Goal: Task Accomplishment & Management: Manage account settings

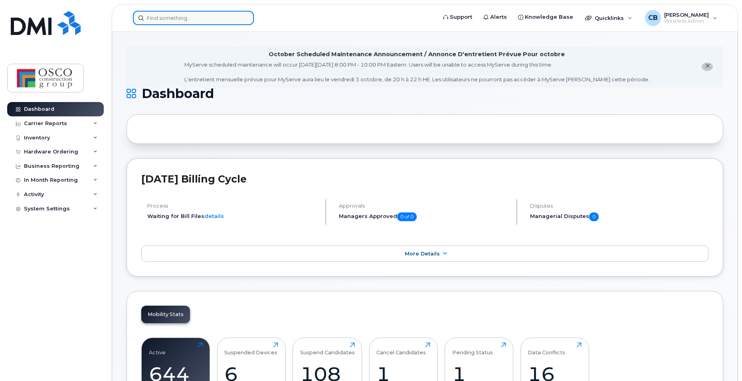
click at [198, 22] on input at bounding box center [193, 18] width 121 height 14
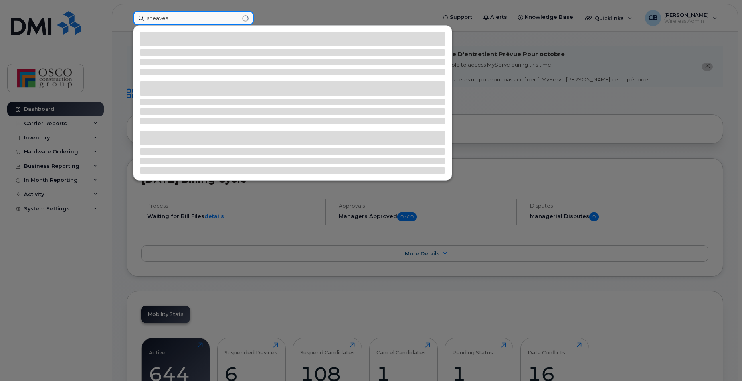
type input "sheaves"
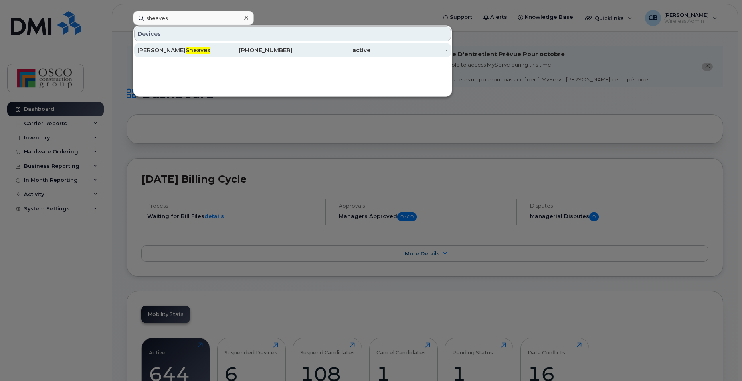
click at [265, 45] on div "506-271-4035" at bounding box center [254, 50] width 78 height 14
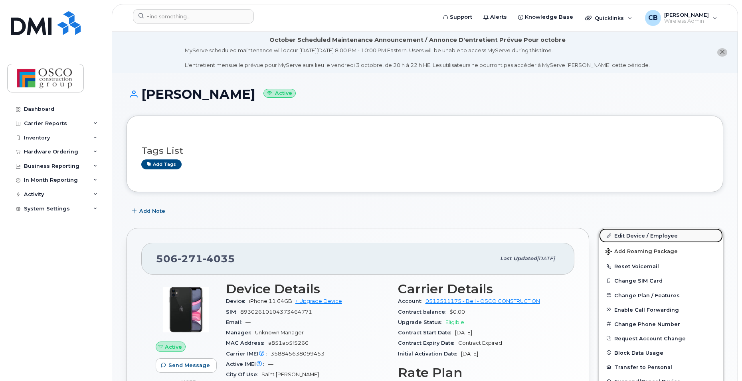
click at [626, 235] on link "Edit Device / Employee" at bounding box center [661, 236] width 124 height 14
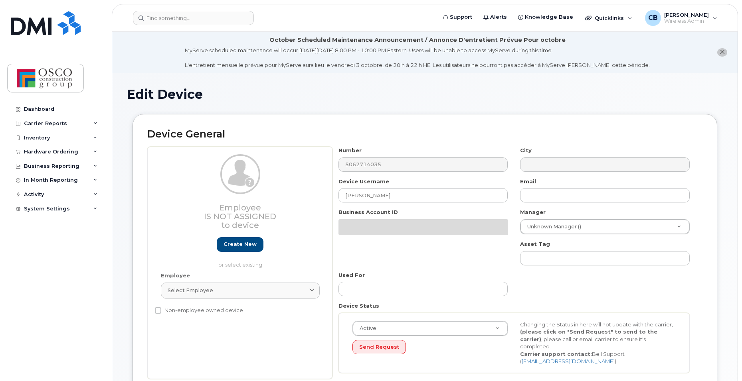
select select "3776581"
select select "3776590"
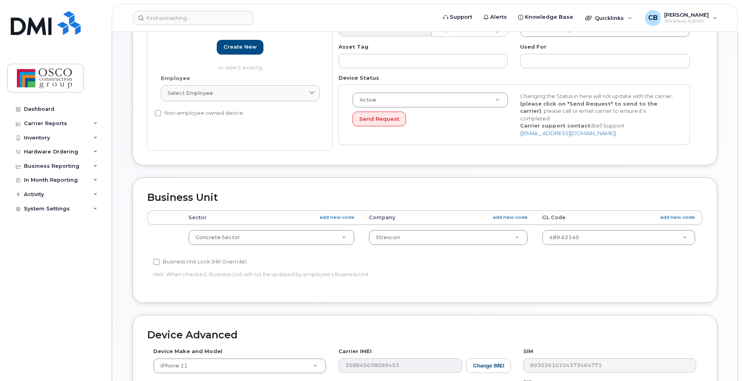
scroll to position [200, 0]
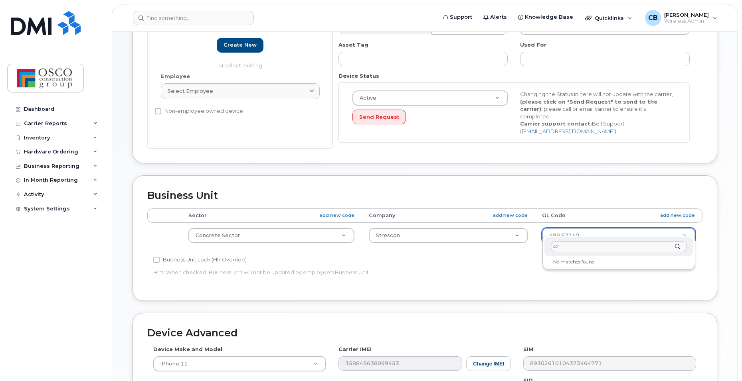
type input "4"
click at [668, 212] on link "add new code" at bounding box center [677, 215] width 35 height 7
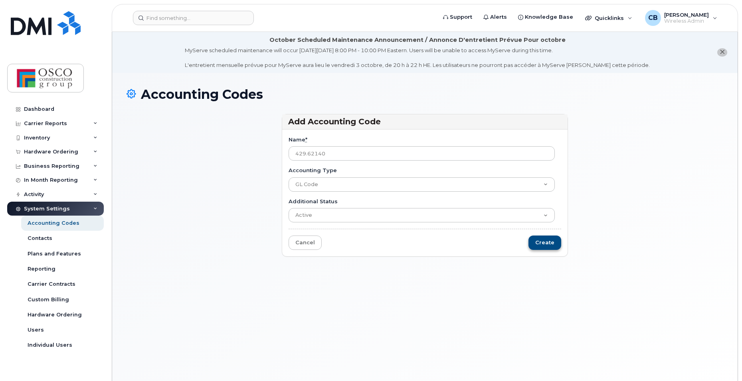
type input "429.62140"
click at [543, 245] on input "Create" at bounding box center [544, 243] width 33 height 15
type input "Saving..."
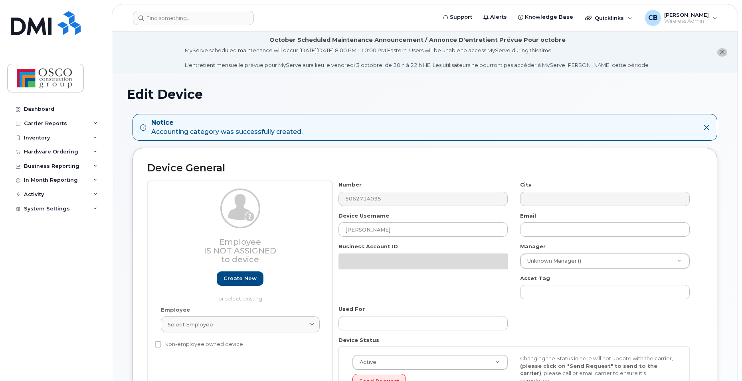
select select "3776581"
select select "3776590"
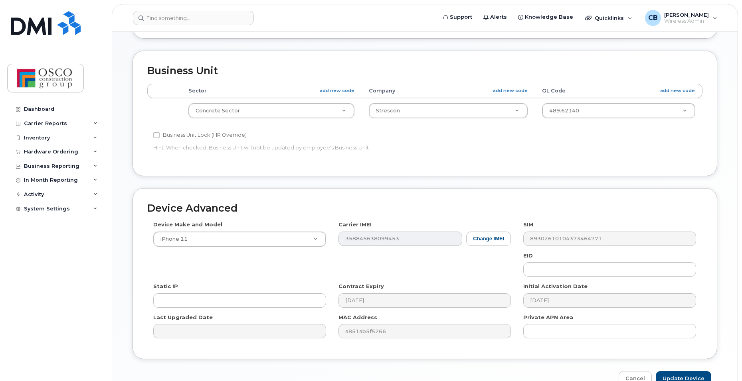
scroll to position [396, 0]
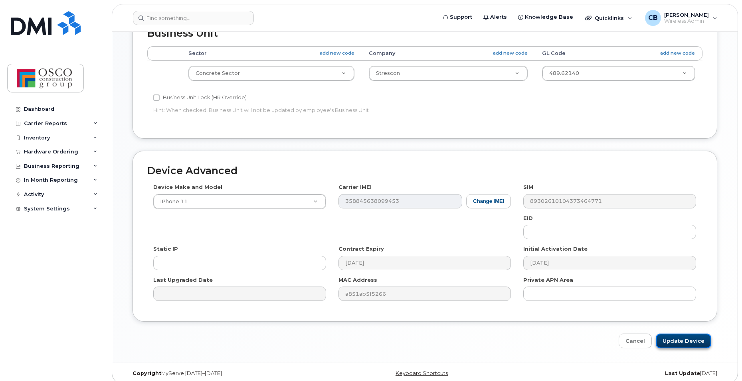
click at [675, 337] on input "Update Device" at bounding box center [683, 341] width 55 height 15
type input "Saving..."
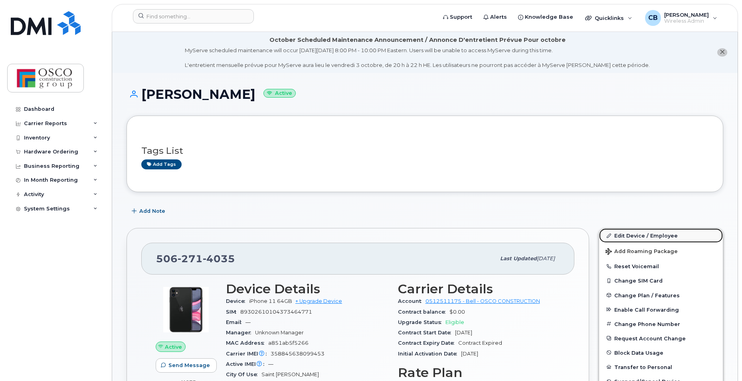
click at [625, 237] on link "Edit Device / Employee" at bounding box center [661, 236] width 124 height 14
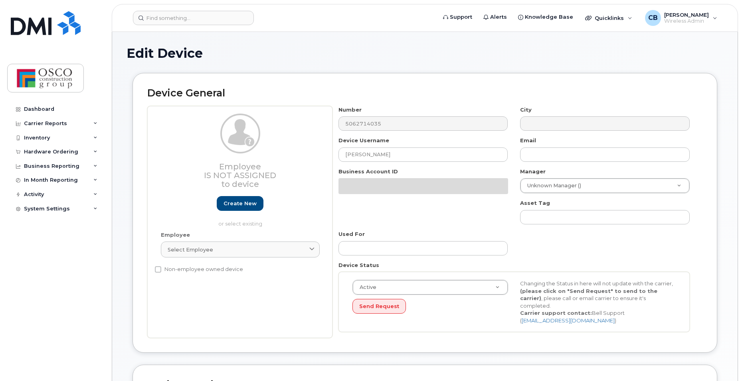
select select "3776581"
select select "3776590"
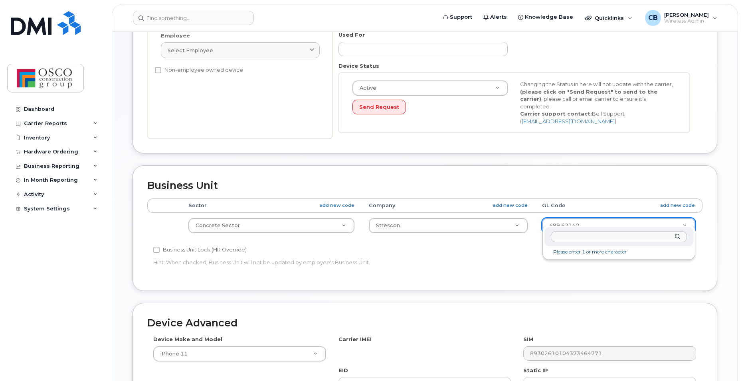
scroll to position [240, 0]
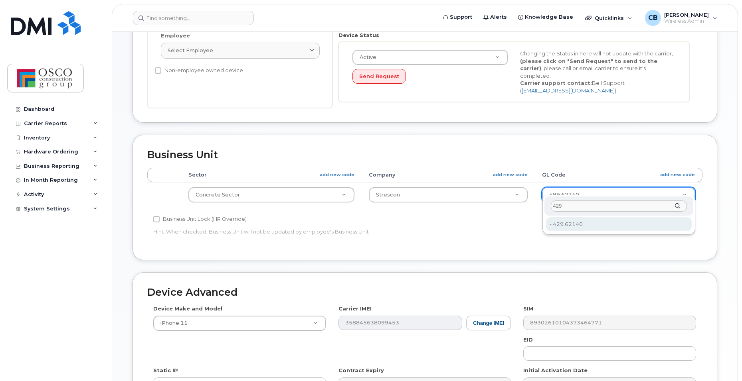
type input "429"
type input "36184508"
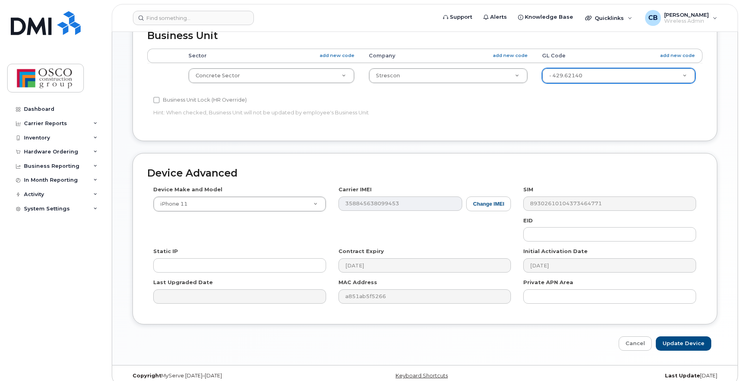
scroll to position [362, 0]
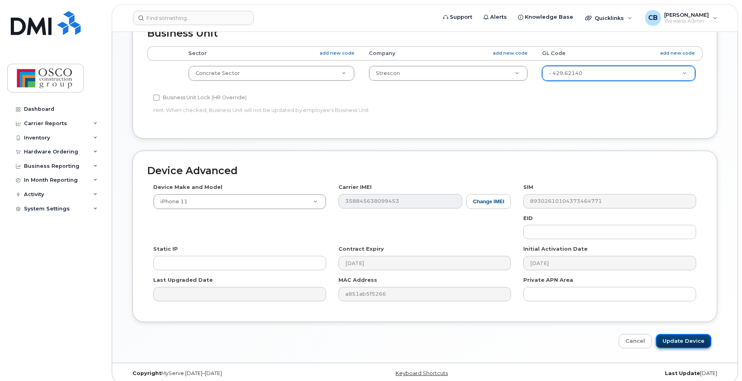
click at [677, 336] on input "Update Device" at bounding box center [683, 341] width 55 height 15
type input "Saving..."
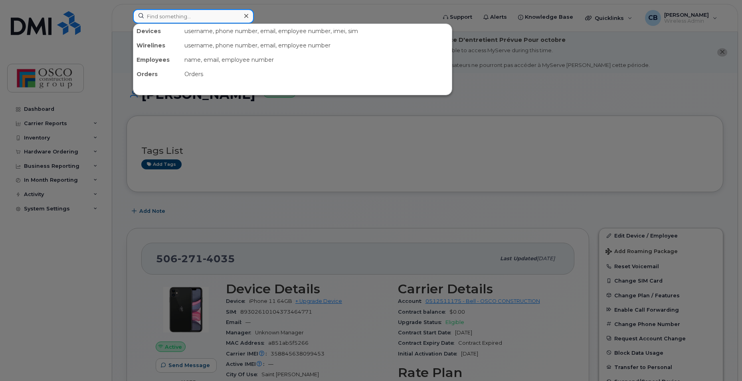
click at [157, 15] on input at bounding box center [193, 16] width 121 height 14
type input "8691"
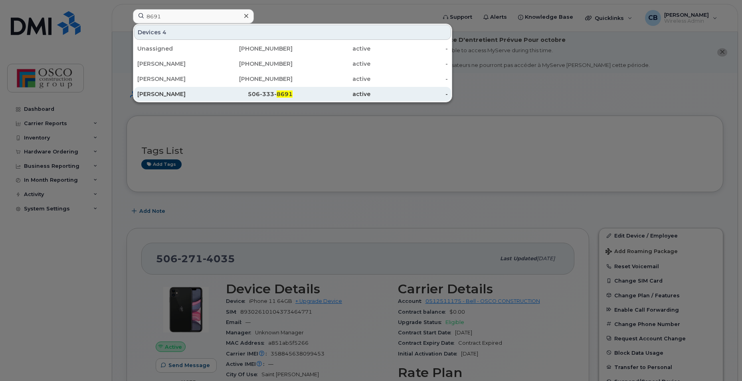
click at [253, 95] on div "506-333- 8691" at bounding box center [254, 94] width 78 height 8
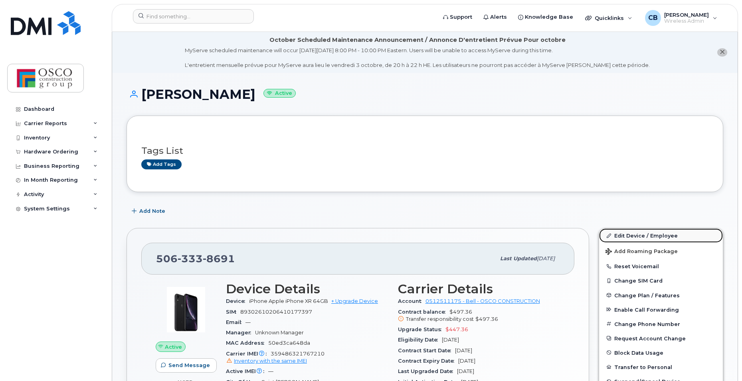
click at [626, 234] on link "Edit Device / Employee" at bounding box center [661, 236] width 124 height 14
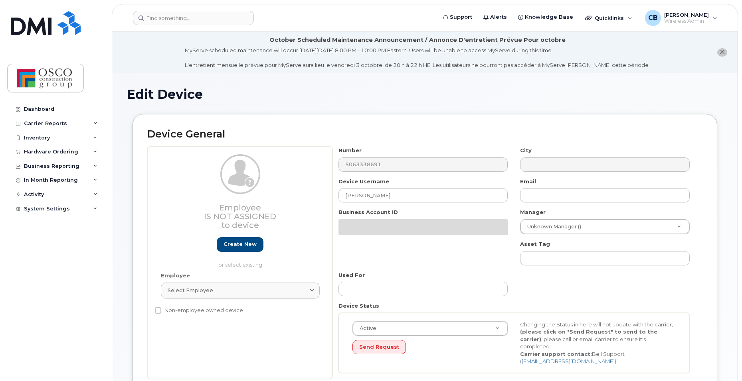
select select "3776581"
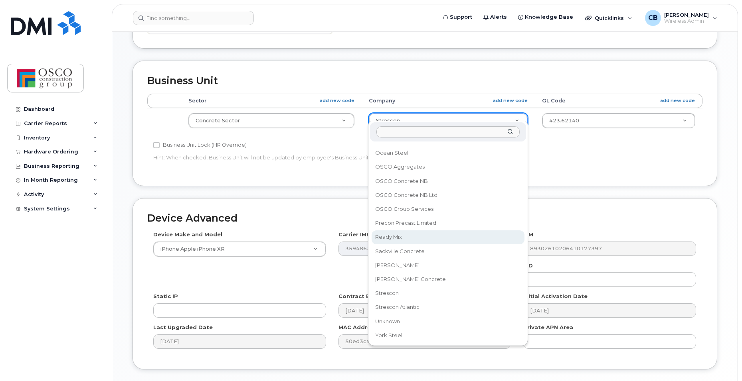
scroll to position [319, 0]
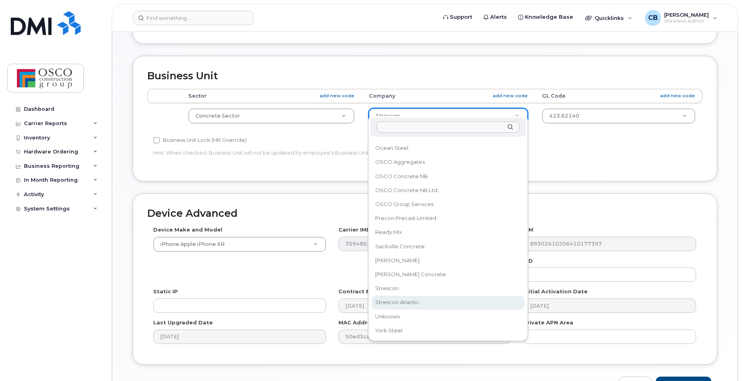
select select "3776591"
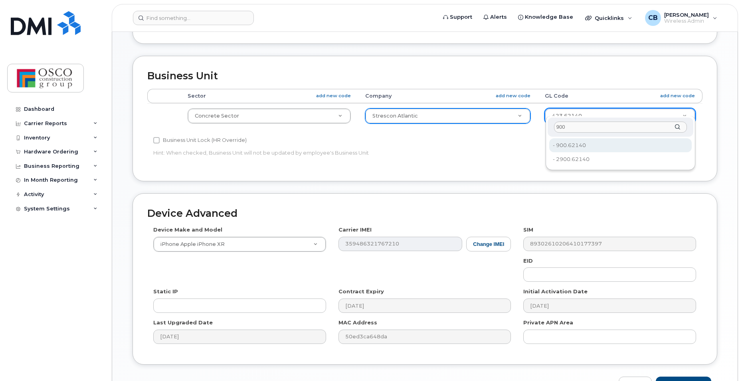
type input "900"
type input "3776628"
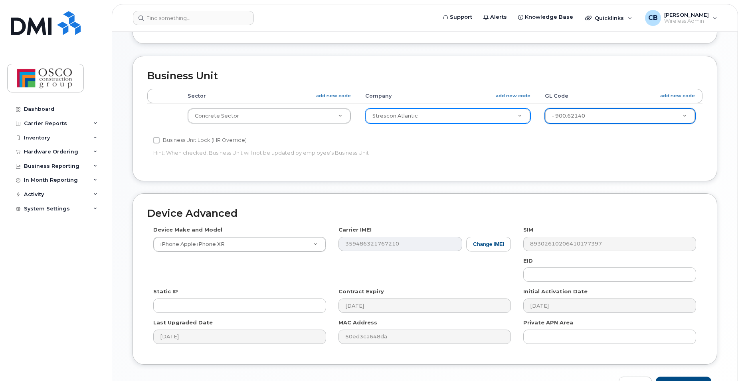
scroll to position [362, 0]
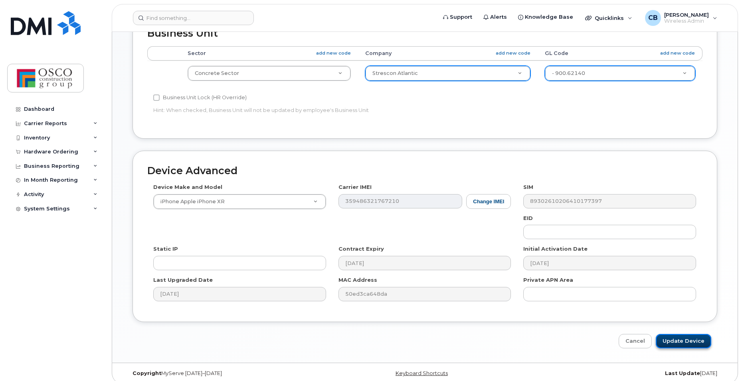
click at [697, 334] on input "Update Device" at bounding box center [683, 341] width 55 height 15
type input "Saving..."
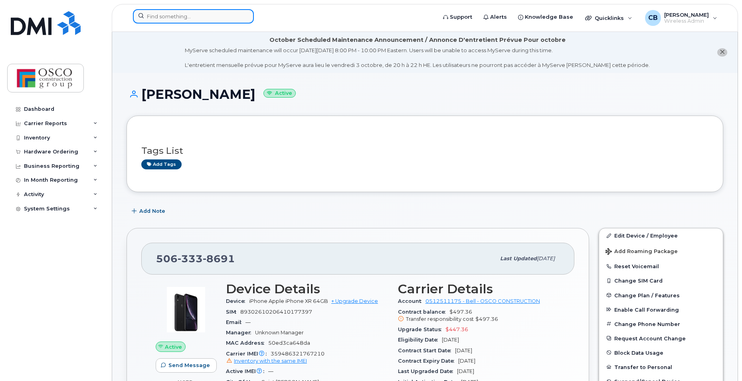
click at [192, 20] on input at bounding box center [193, 16] width 121 height 14
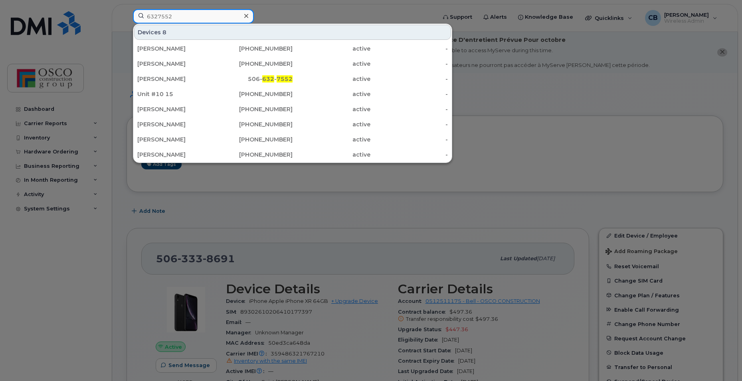
type input "6327552"
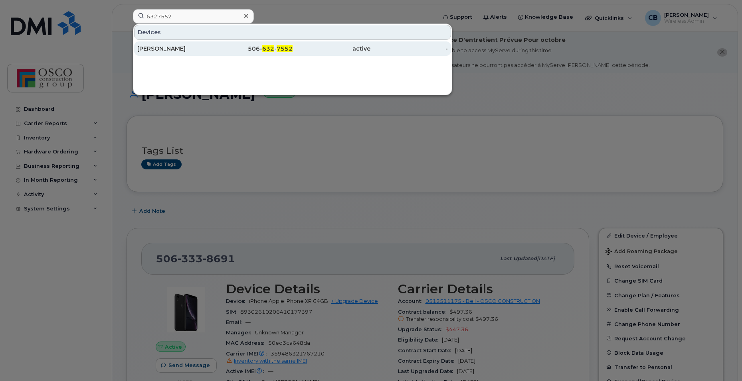
click at [263, 45] on div "506- 632 - 7552" at bounding box center [254, 49] width 78 height 8
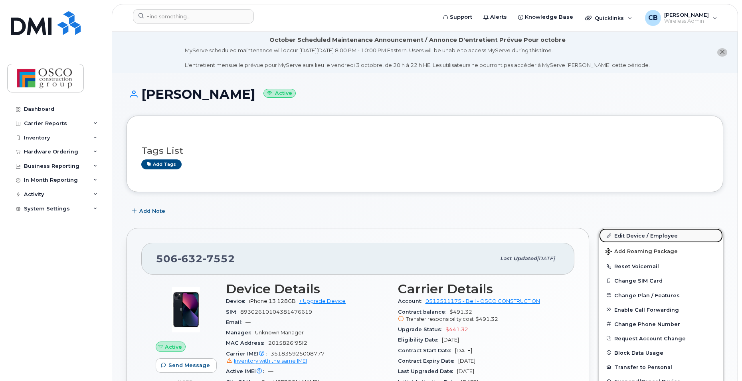
click at [638, 237] on link "Edit Device / Employee" at bounding box center [661, 236] width 124 height 14
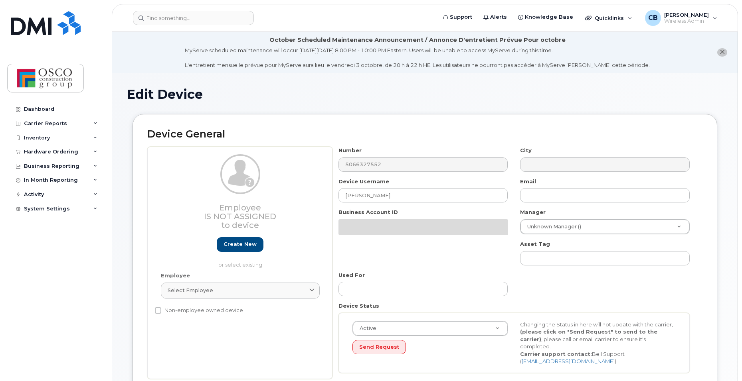
select select "3776581"
select select "3776590"
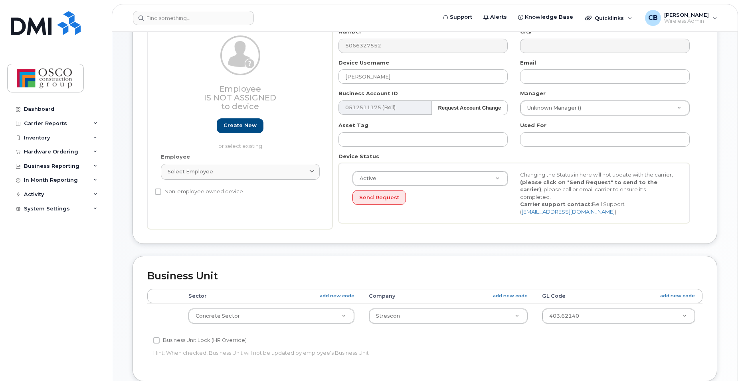
scroll to position [160, 0]
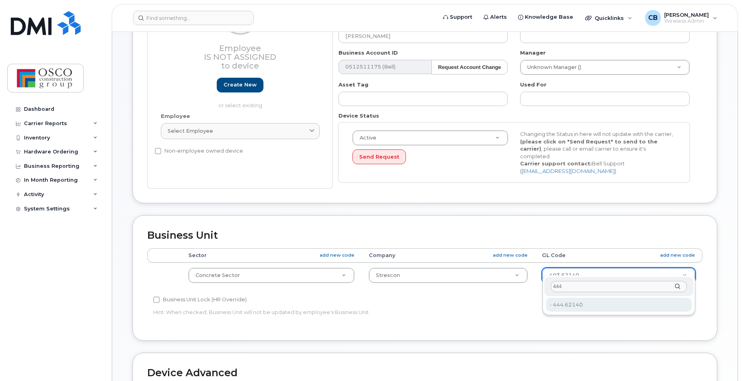
type input "444"
type input "3776648"
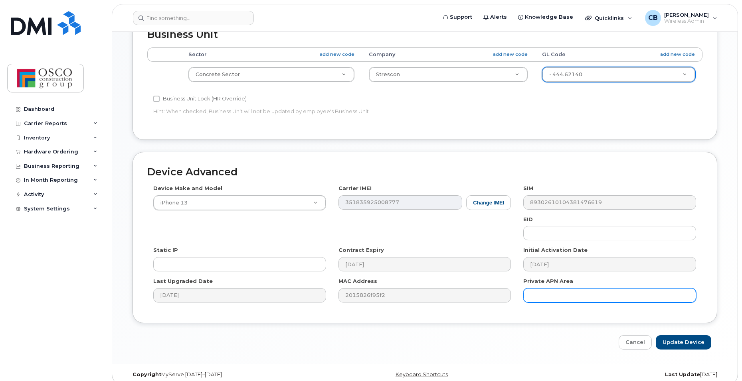
scroll to position [362, 0]
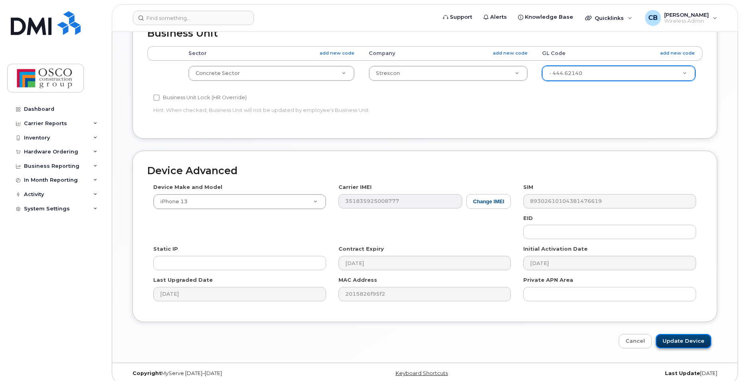
click at [687, 336] on input "Update Device" at bounding box center [683, 341] width 55 height 15
type input "Saving..."
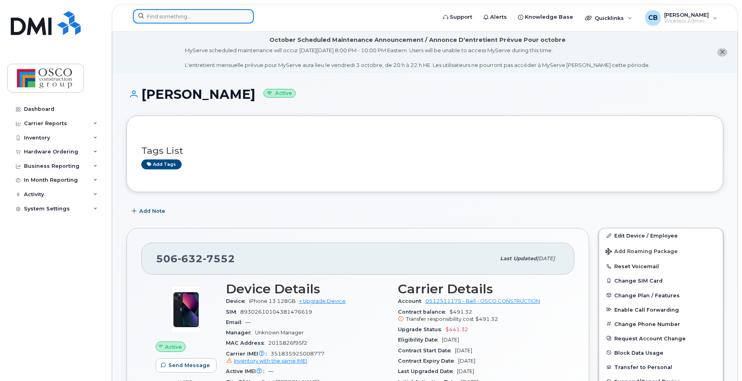
click at [158, 21] on input at bounding box center [193, 16] width 121 height 14
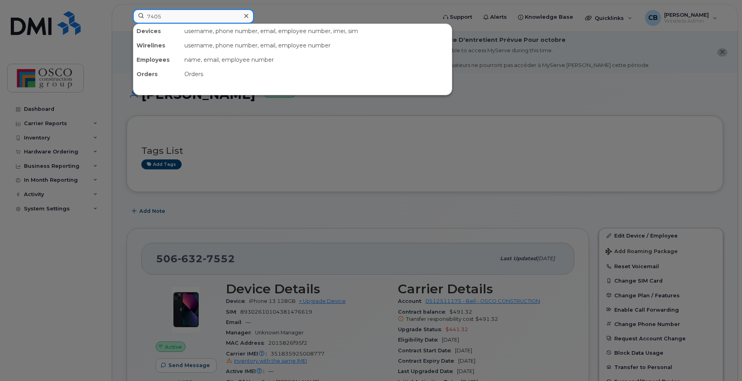
type input "7405"
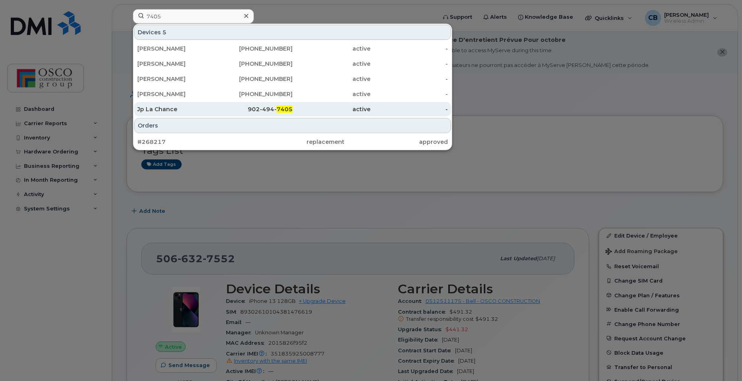
click at [257, 112] on div "902-494- 7405" at bounding box center [254, 109] width 78 height 8
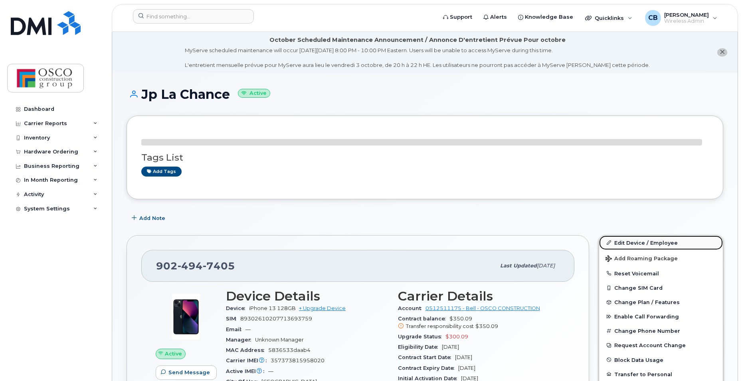
click at [633, 243] on link "Edit Device / Employee" at bounding box center [661, 243] width 124 height 14
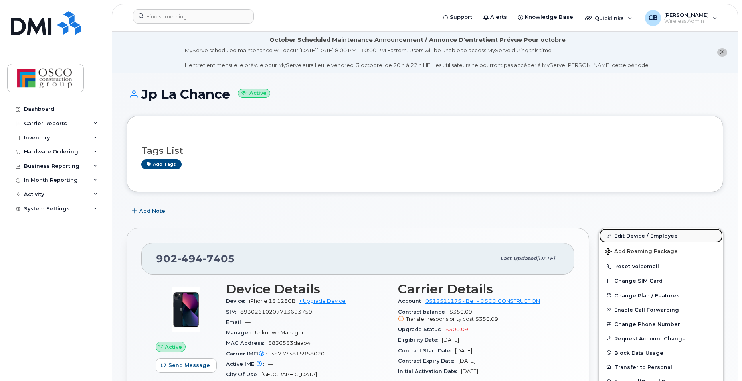
click at [627, 237] on link "Edit Device / Employee" at bounding box center [661, 236] width 124 height 14
click at [628, 236] on link "Edit Device / Employee" at bounding box center [661, 236] width 124 height 14
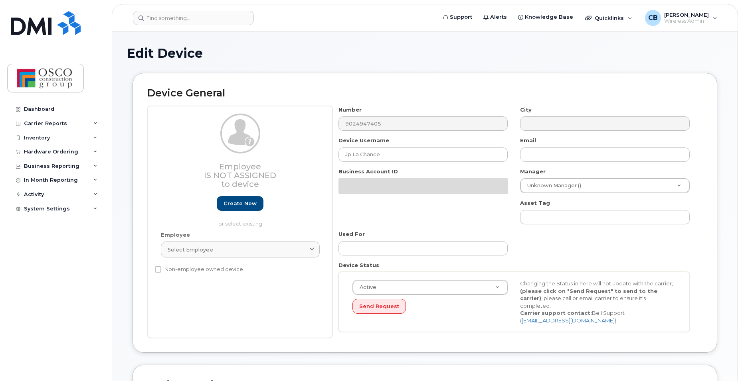
select select "3776557"
select select "3776558"
click at [350, 154] on input "Jp La Chance" at bounding box center [423, 155] width 170 height 14
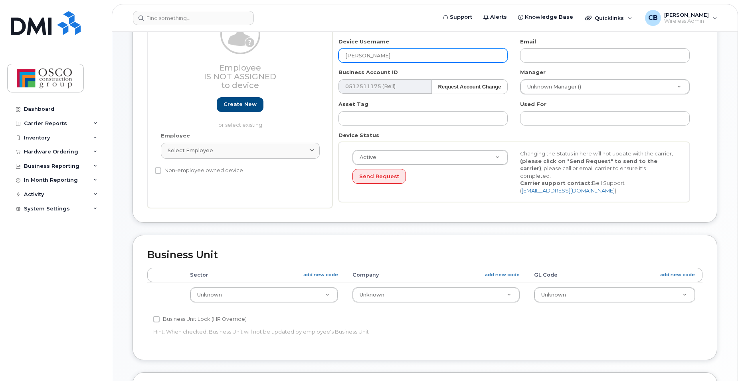
scroll to position [160, 0]
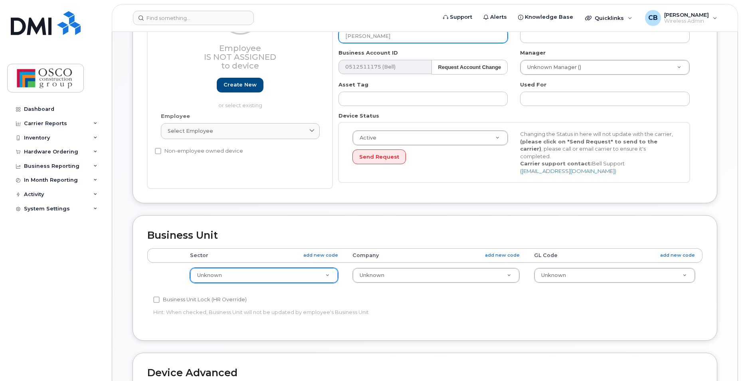
type input "JP Lachance"
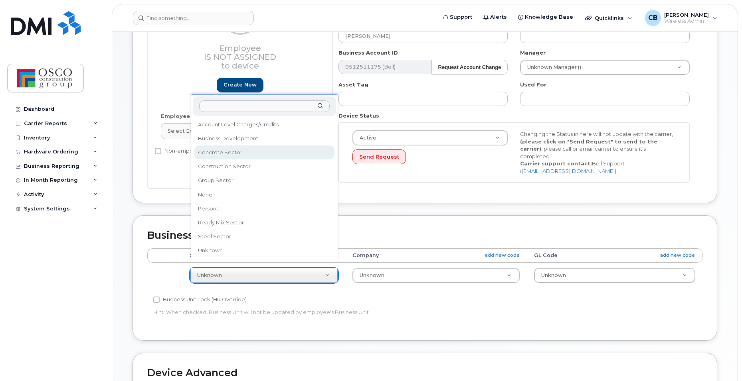
select select "3776581"
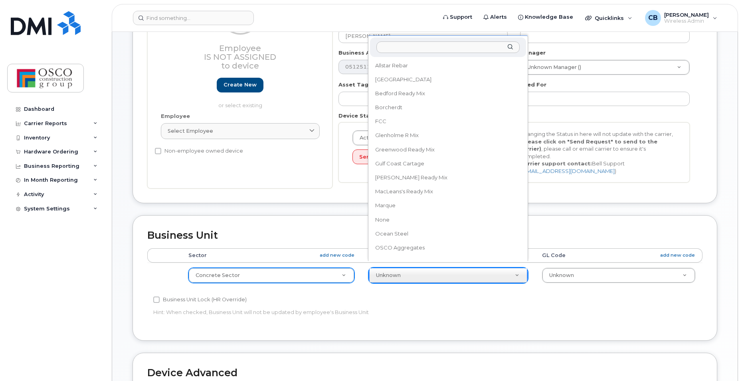
scroll to position [148, 0]
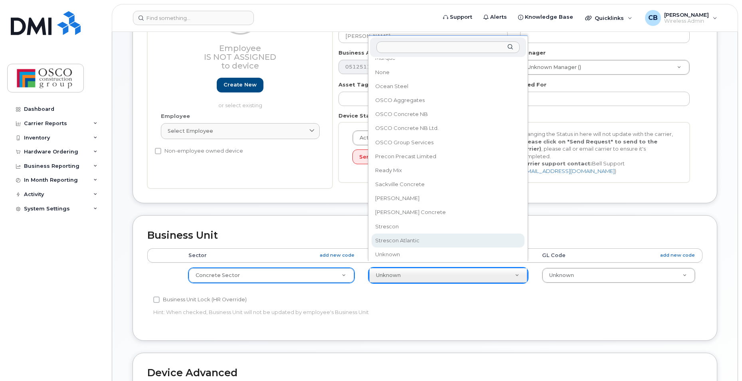
select select "3776591"
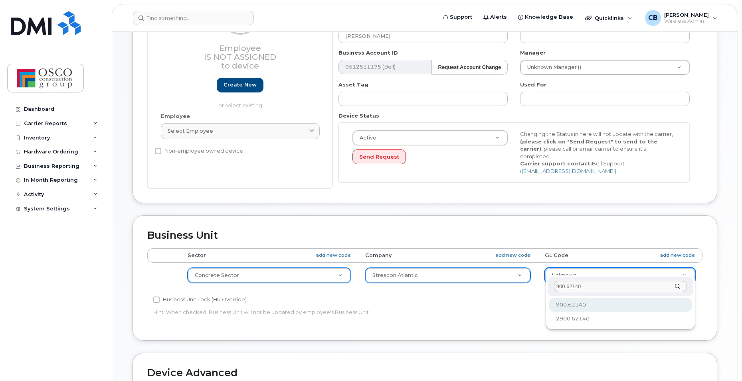
click at [565, 290] on input "900.62140" at bounding box center [620, 287] width 133 height 12
type input "900.62140"
type input "3776628"
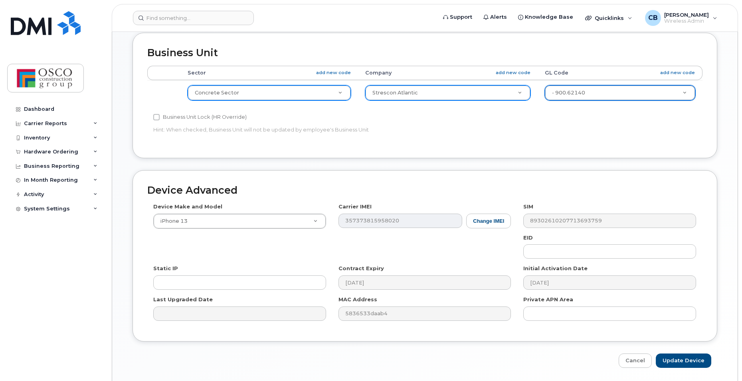
scroll to position [362, 0]
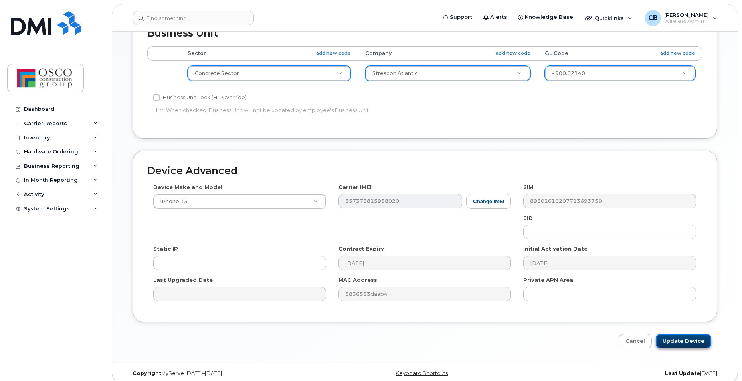
click at [680, 336] on input "Update Device" at bounding box center [683, 341] width 55 height 15
type input "Saving..."
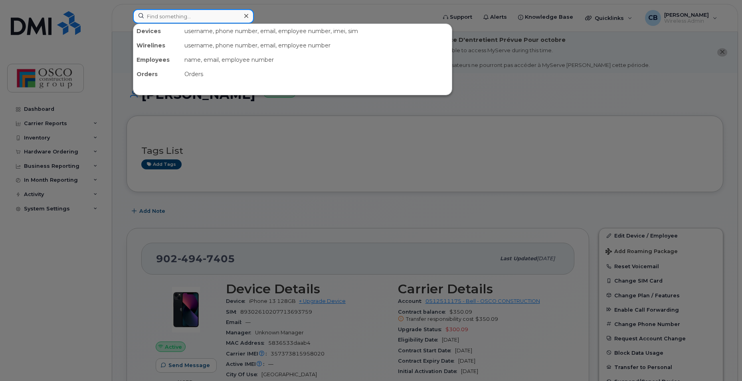
click at [169, 18] on input at bounding box center [193, 16] width 121 height 14
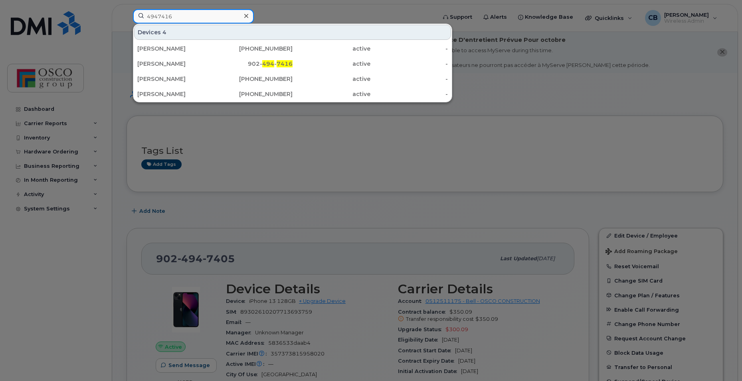
type input "4947416"
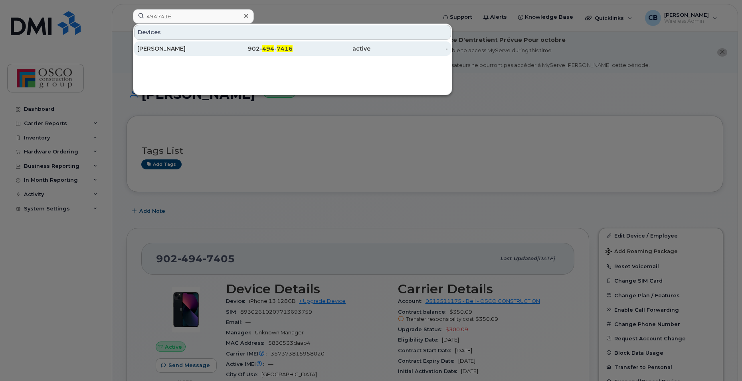
click at [281, 50] on span "7416" at bounding box center [285, 48] width 16 height 7
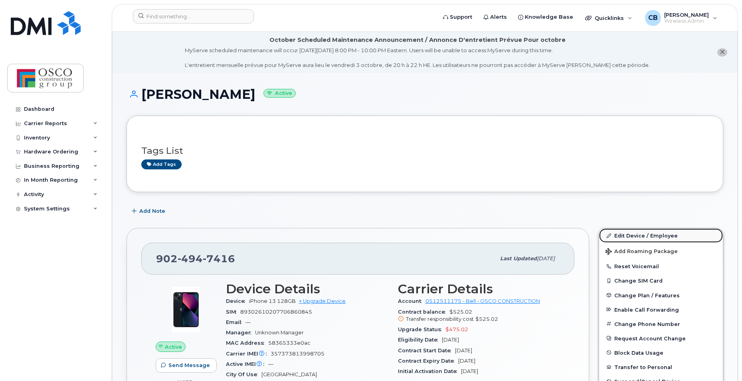
click at [628, 236] on link "Edit Device / Employee" at bounding box center [661, 236] width 124 height 14
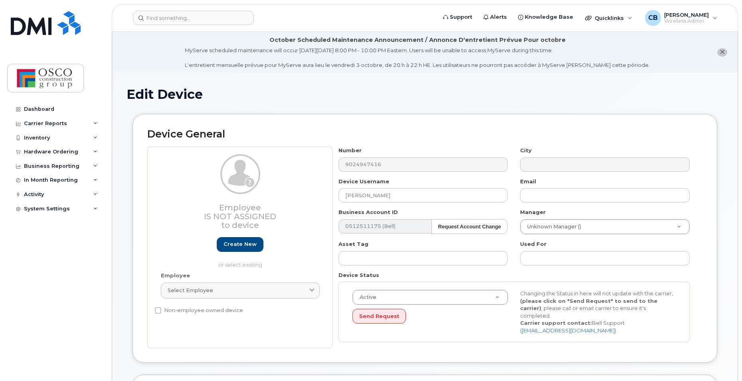
select select "3776557"
select select "3776558"
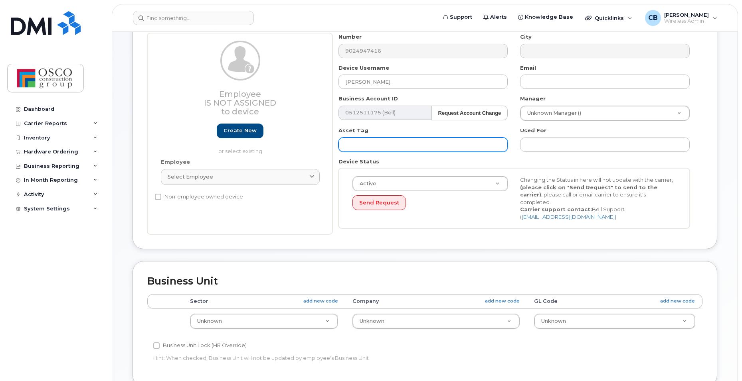
scroll to position [120, 0]
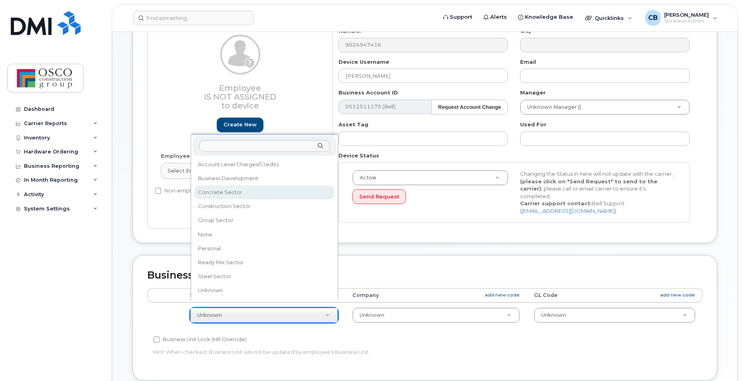
select select "3776581"
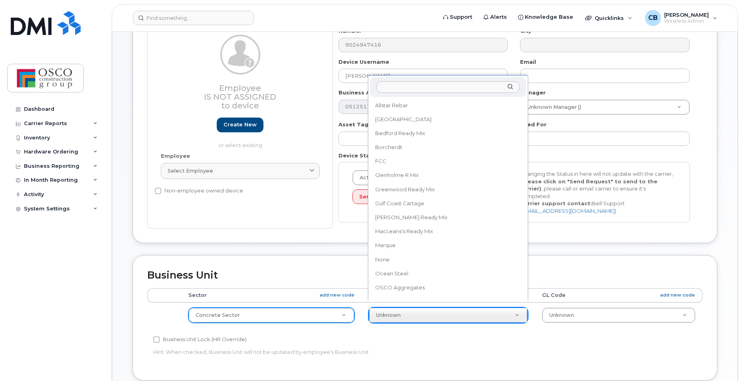
scroll to position [148, 0]
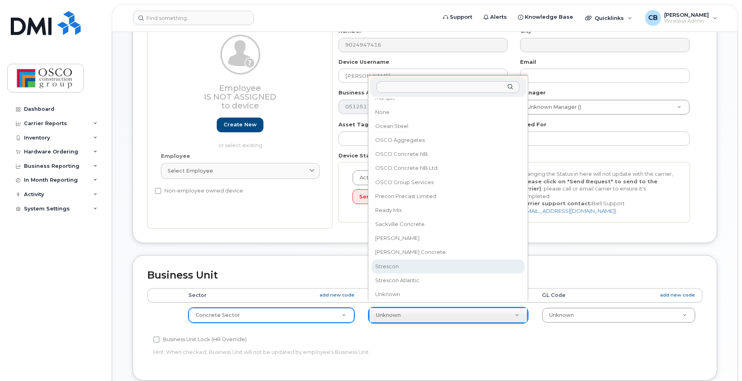
select select "3776590"
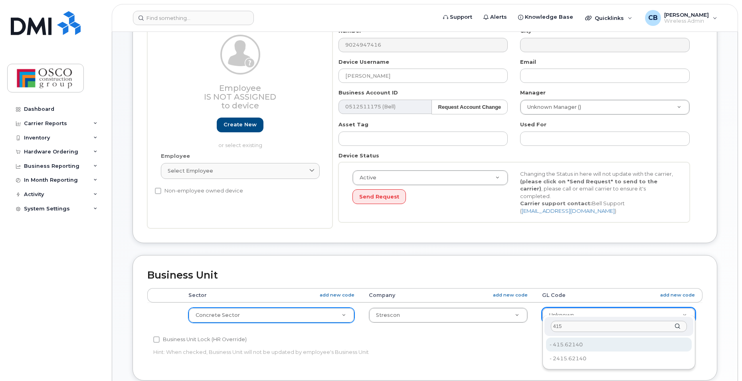
type input "415"
type input "3776626"
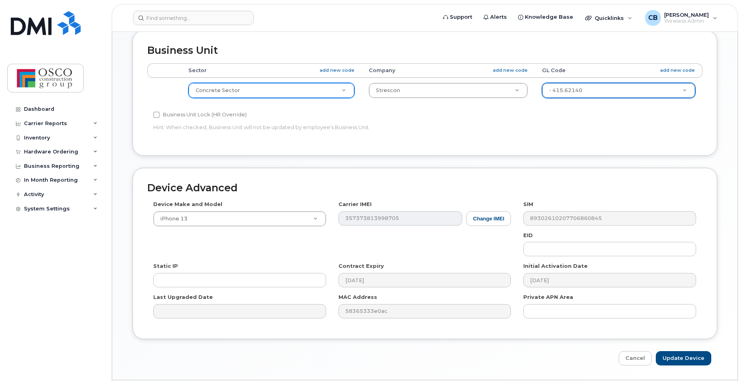
scroll to position [362, 0]
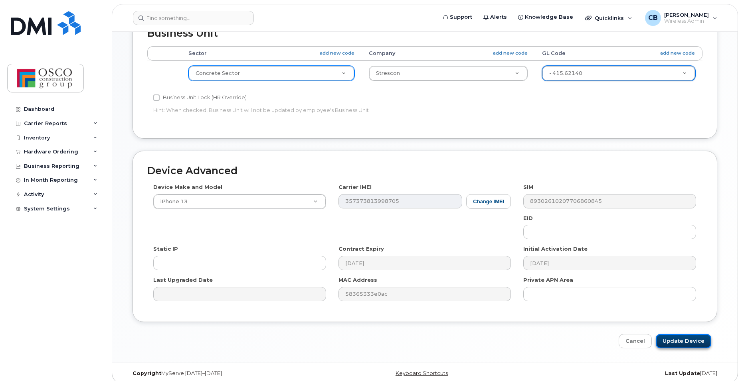
click at [675, 335] on input "Update Device" at bounding box center [683, 341] width 55 height 15
type input "Saving..."
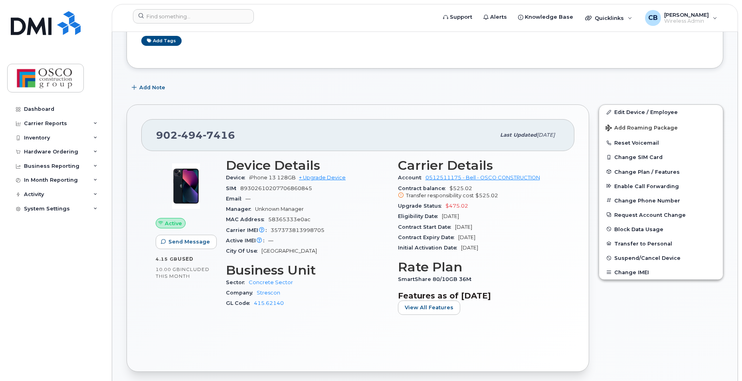
scroll to position [120, 0]
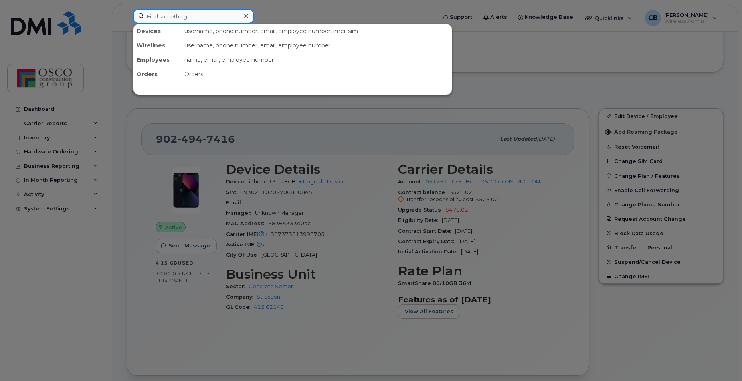
click at [158, 12] on input at bounding box center [193, 16] width 121 height 14
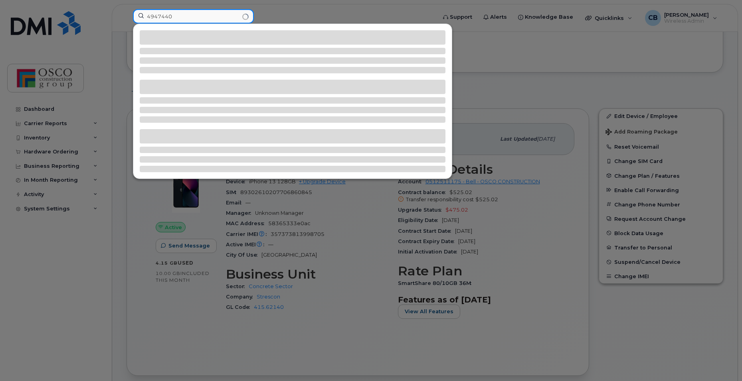
type input "4947440"
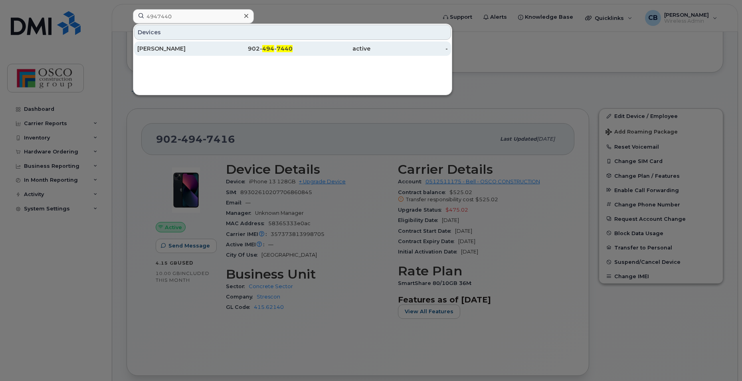
click at [271, 45] on div "902- 494 - 7440" at bounding box center [254, 49] width 78 height 14
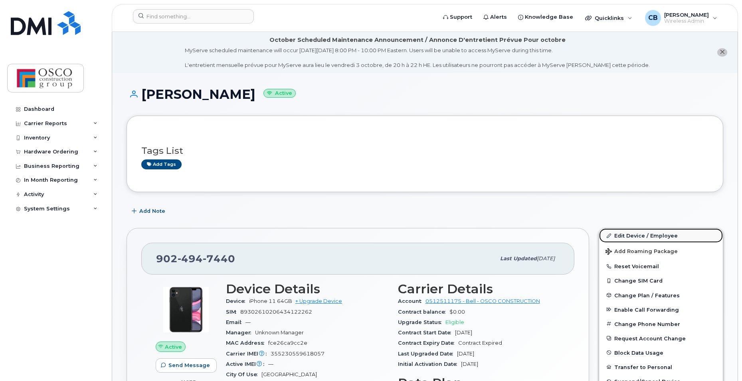
click at [633, 237] on link "Edit Device / Employee" at bounding box center [661, 236] width 124 height 14
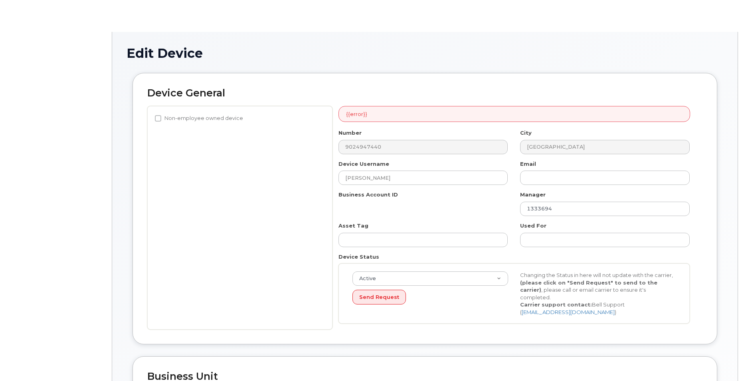
select select "3776581"
select select "3776590"
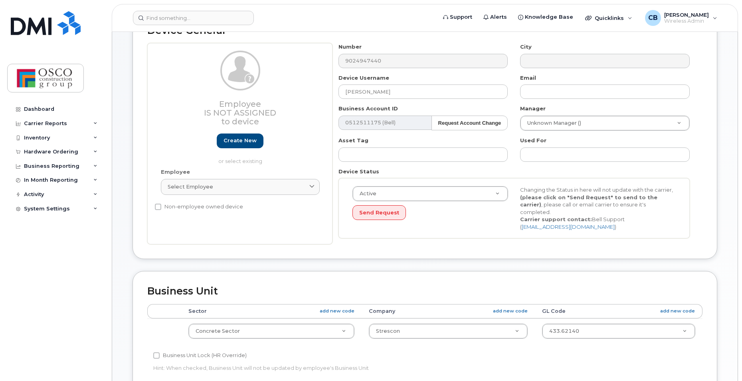
scroll to position [120, 0]
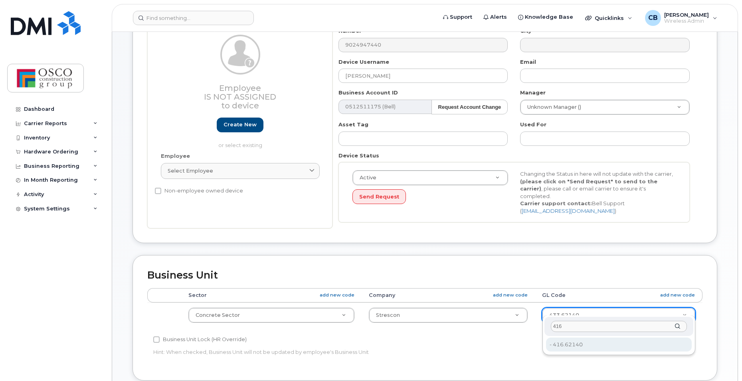
type input "416"
type input "29555664"
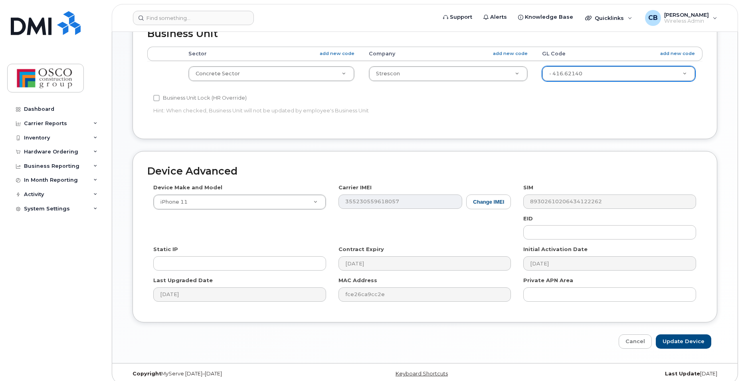
scroll to position [362, 0]
click at [676, 336] on input "Update Device" at bounding box center [683, 341] width 55 height 15
type input "Saving..."
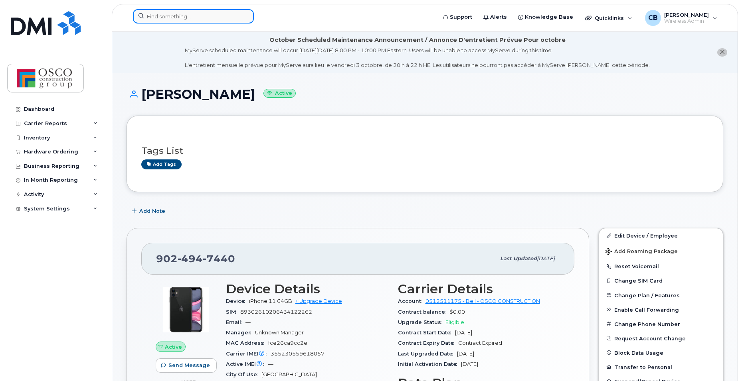
click at [188, 20] on input at bounding box center [193, 16] width 121 height 14
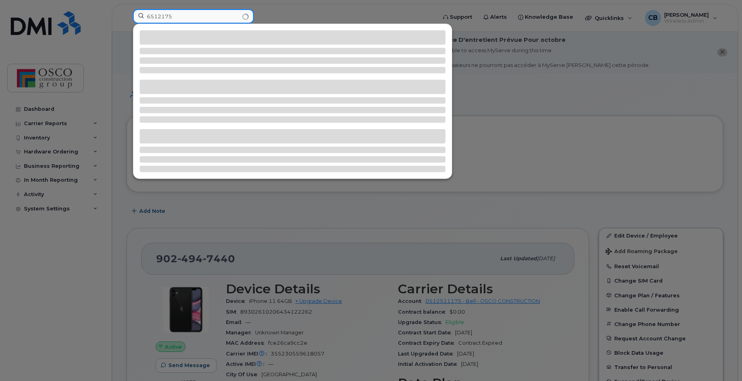
type input "6512175"
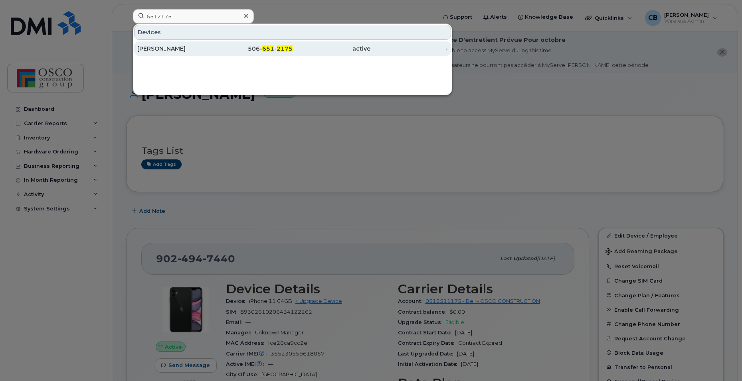
click at [165, 49] on div "[PERSON_NAME]" at bounding box center [176, 49] width 78 height 8
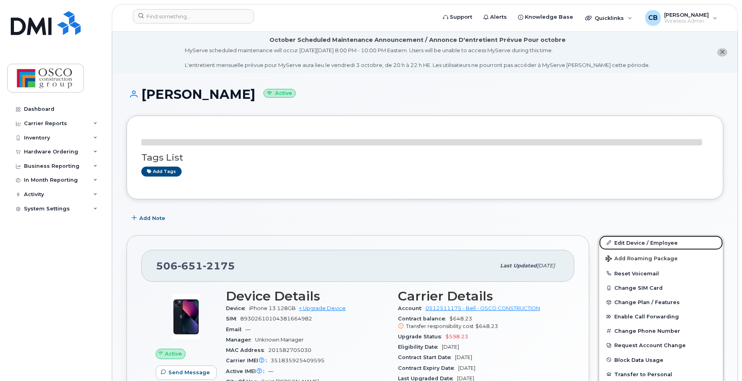
click at [634, 244] on link "Edit Device / Employee" at bounding box center [661, 243] width 124 height 14
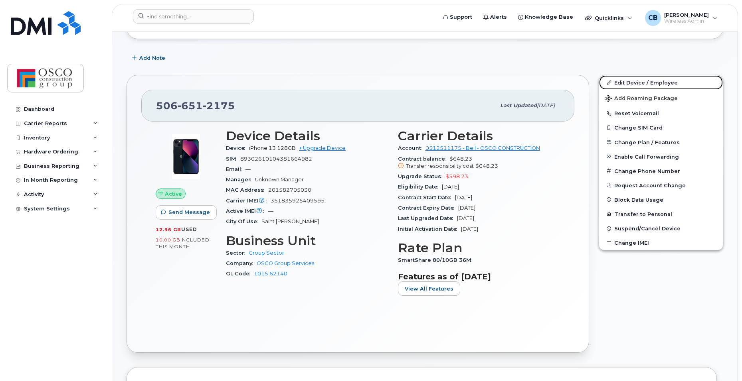
scroll to position [160, 0]
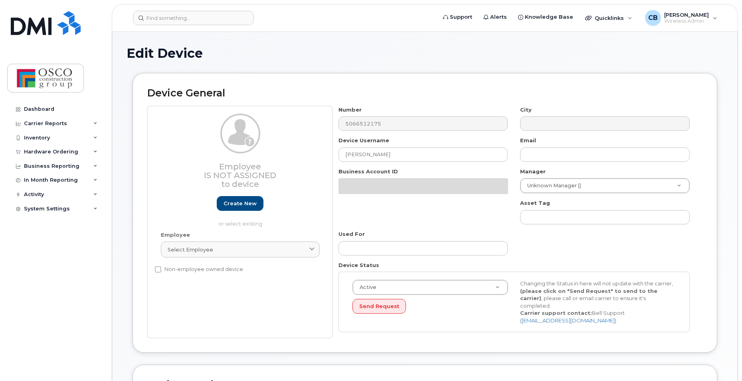
select select "3776584"
select select "3776589"
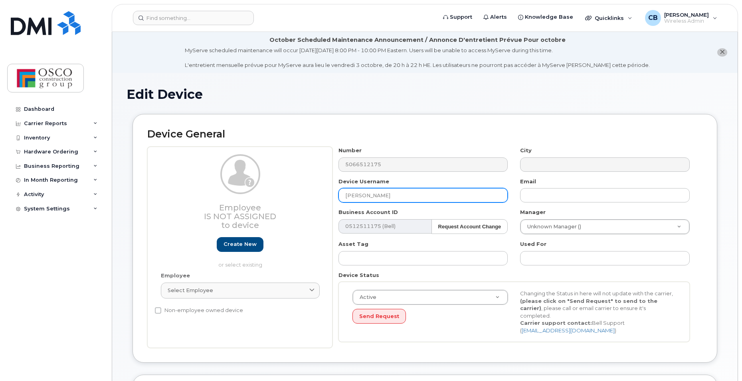
click at [389, 194] on input "Carrie Watson" at bounding box center [423, 195] width 170 height 14
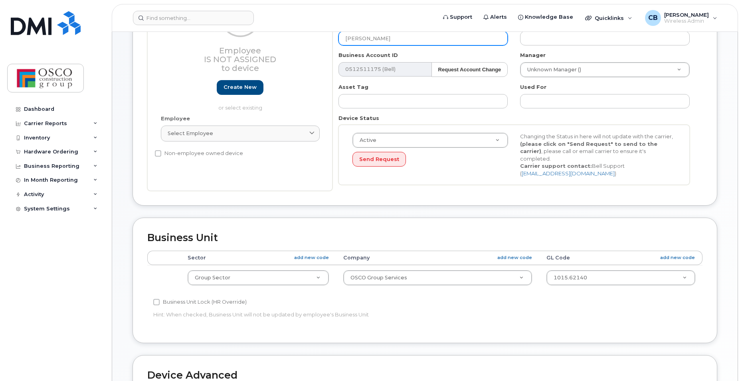
scroll to position [160, 0]
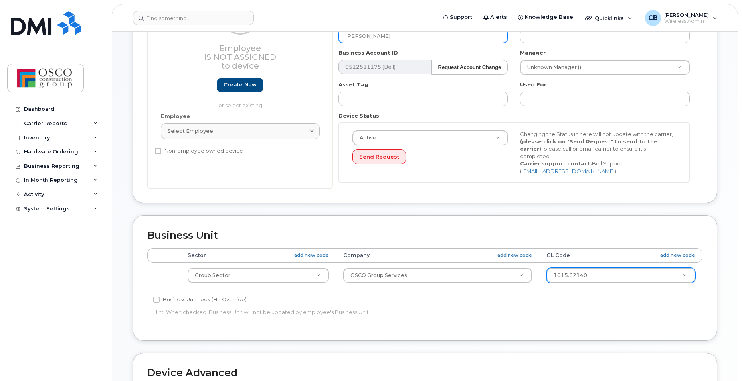
type input "[PERSON_NAME]"
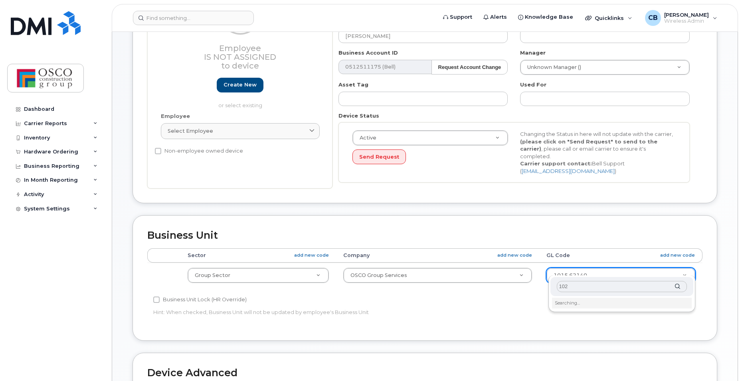
type input "1029"
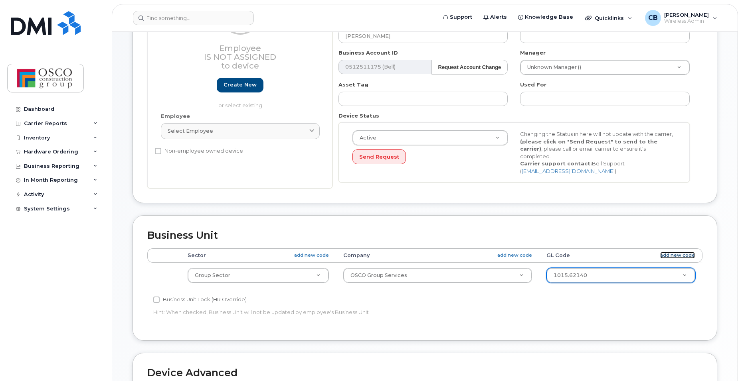
click at [668, 252] on link "add new code" at bounding box center [677, 255] width 35 height 7
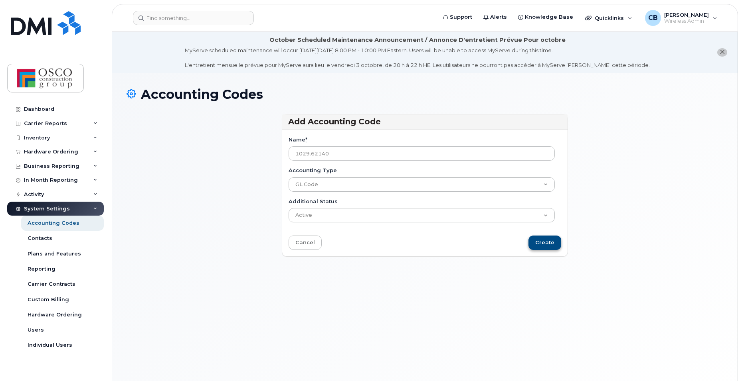
type input "1029.62140"
click at [534, 245] on input "Create" at bounding box center [544, 243] width 33 height 15
type input "Saving..."
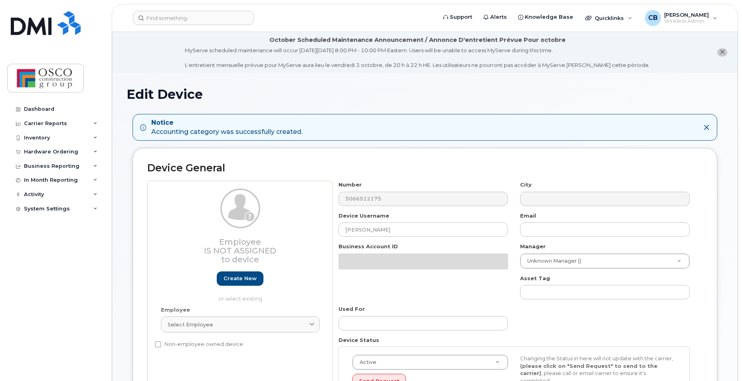
select select "3776584"
select select "3776589"
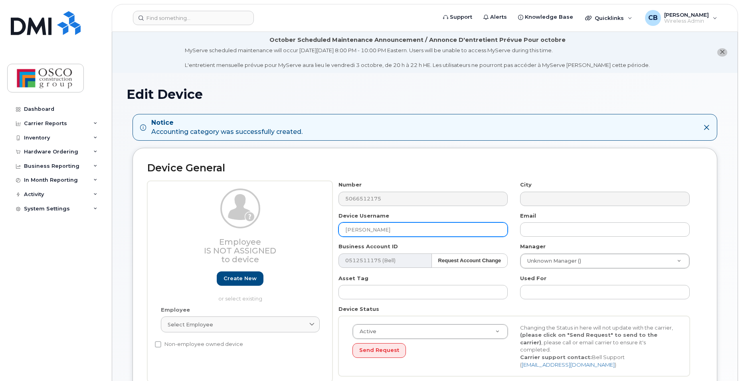
click at [399, 233] on input "[PERSON_NAME]" at bounding box center [423, 230] width 170 height 14
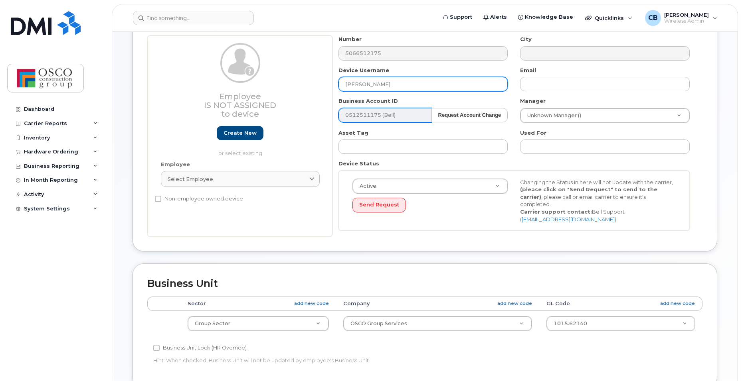
scroll to position [160, 0]
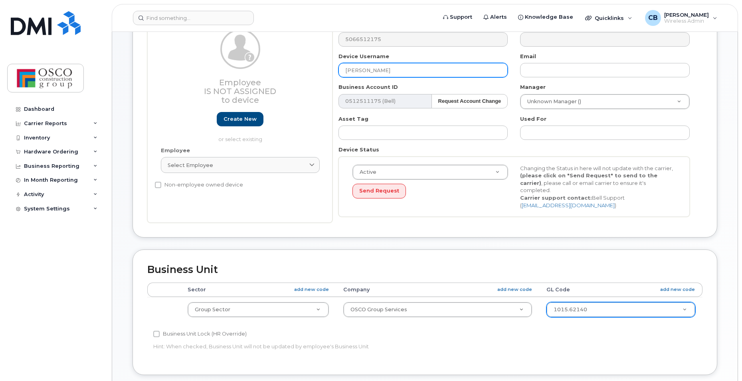
type input "[PERSON_NAME]"
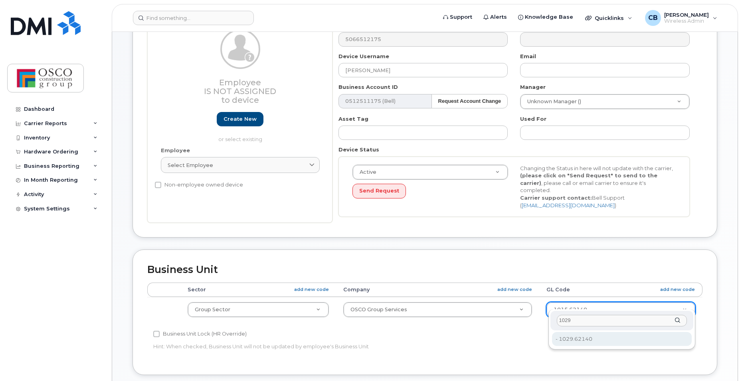
type input "1029"
type input "36184520"
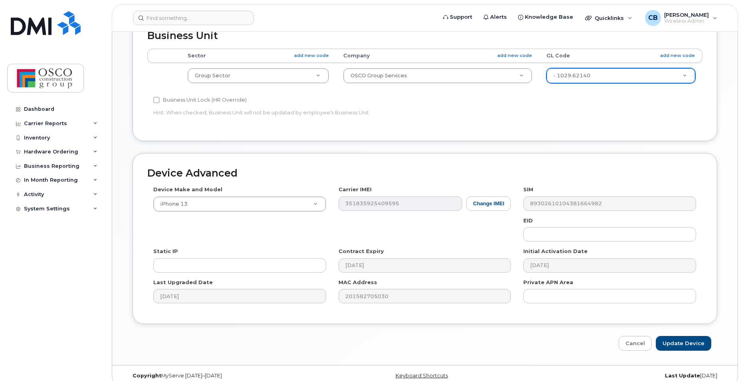
scroll to position [396, 0]
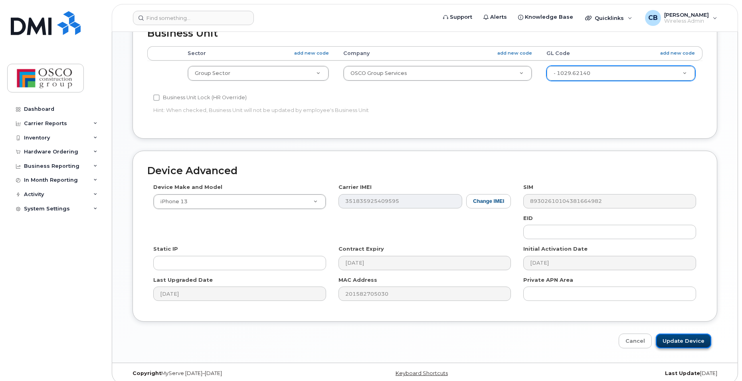
click at [702, 334] on input "Update Device" at bounding box center [683, 341] width 55 height 15
type input "Saving..."
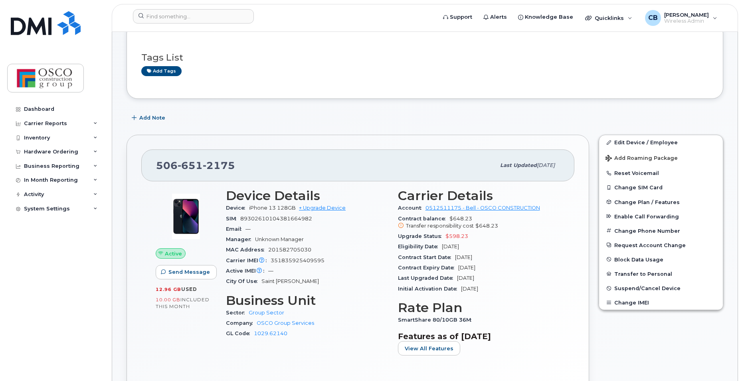
scroll to position [80, 0]
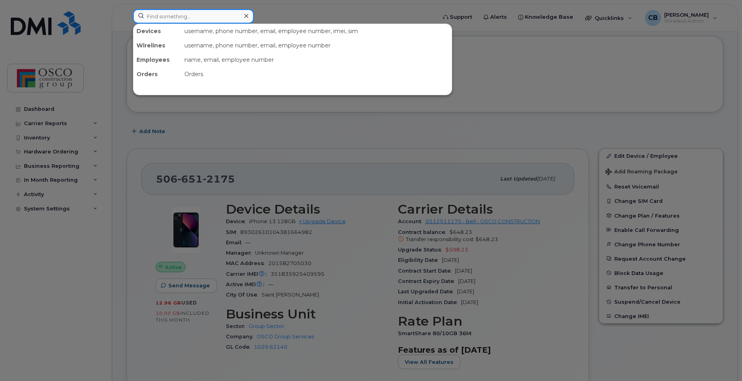
click at [167, 21] on input at bounding box center [193, 16] width 121 height 14
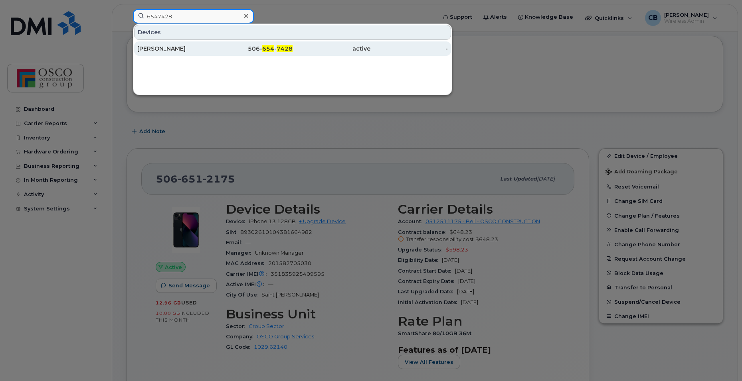
type input "6547428"
click at [260, 48] on div "506- 654 - 7428" at bounding box center [254, 49] width 78 height 8
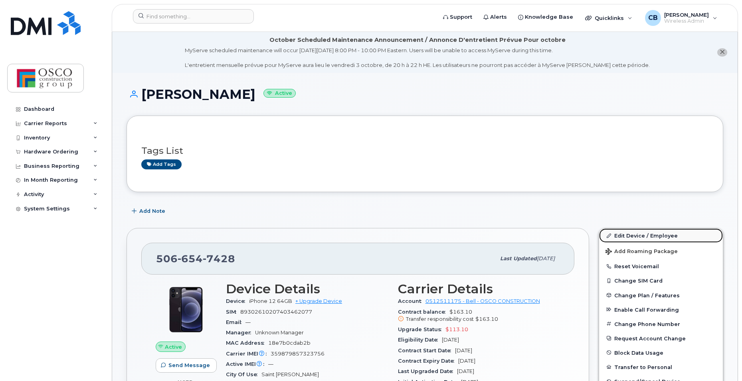
click at [641, 235] on link "Edit Device / Employee" at bounding box center [661, 236] width 124 height 14
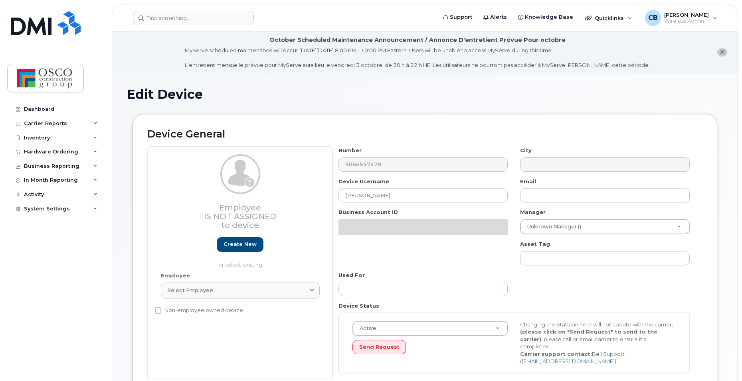
select select "3776584"
select select "3776589"
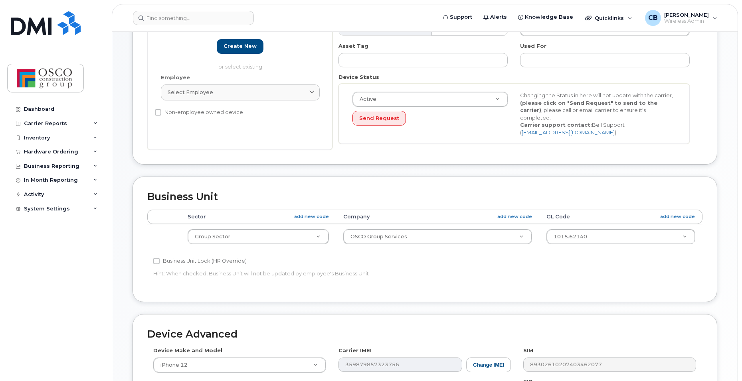
scroll to position [200, 0]
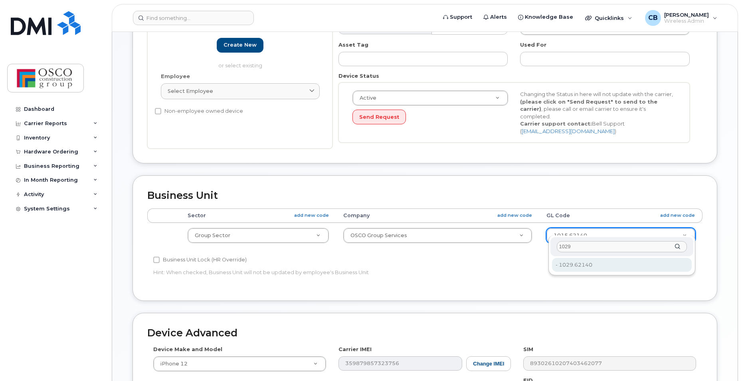
type input "1029"
type input "36184520"
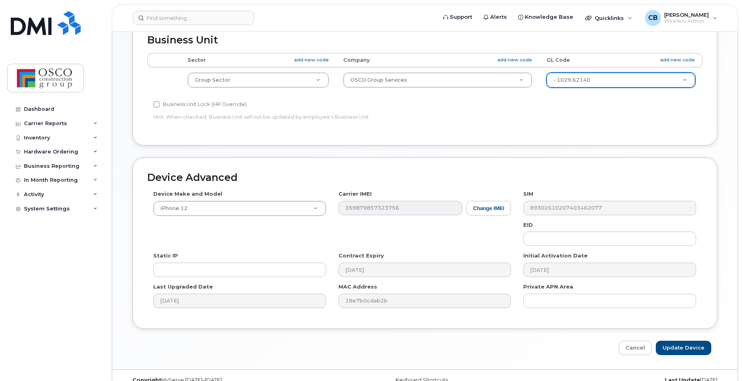
scroll to position [362, 0]
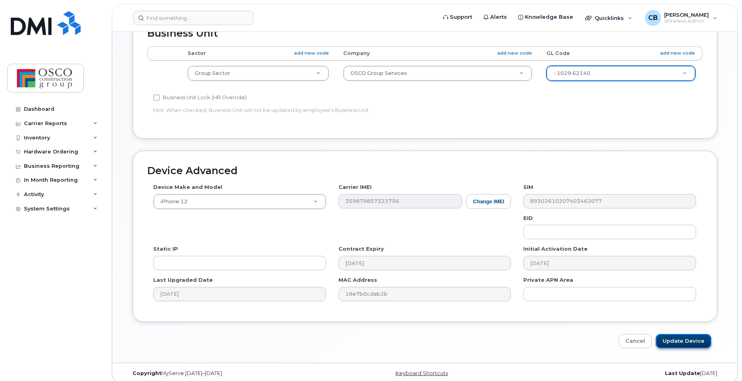
click at [672, 334] on input "Update Device" at bounding box center [683, 341] width 55 height 15
type input "Saving..."
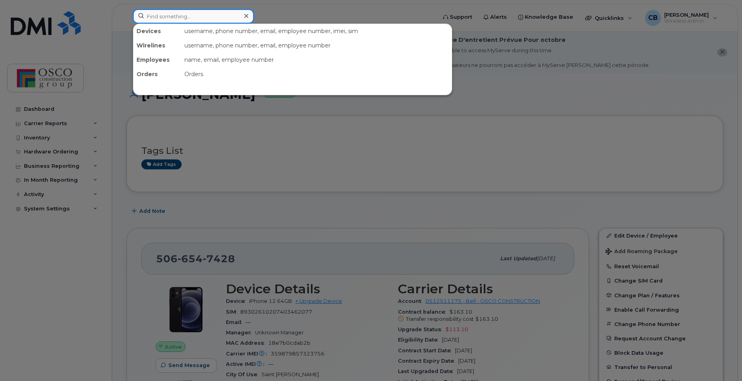
click at [176, 15] on input at bounding box center [193, 16] width 121 height 14
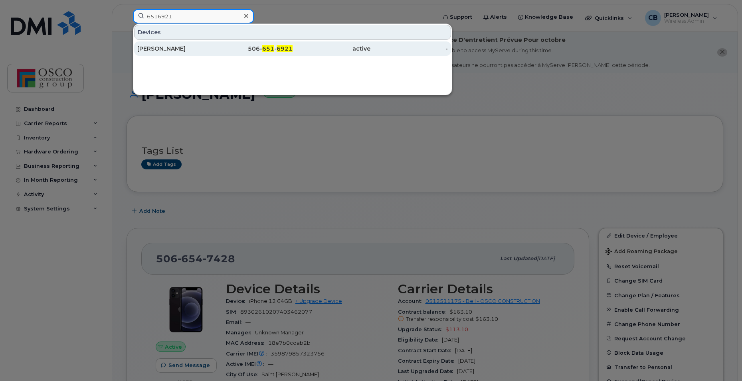
type input "6516921"
click at [269, 48] on span "651" at bounding box center [268, 48] width 12 height 7
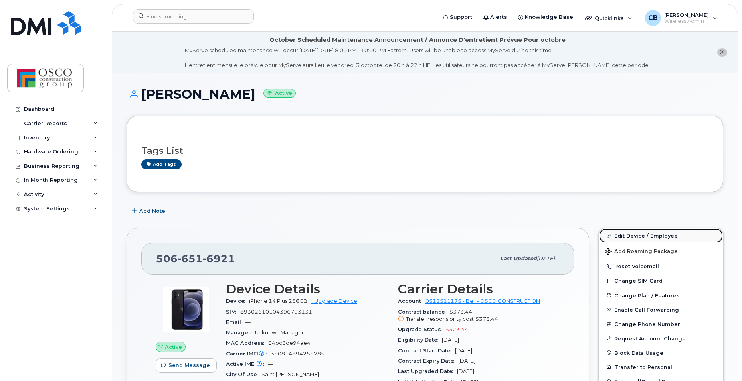
click at [619, 235] on link "Edit Device / Employee" at bounding box center [661, 236] width 124 height 14
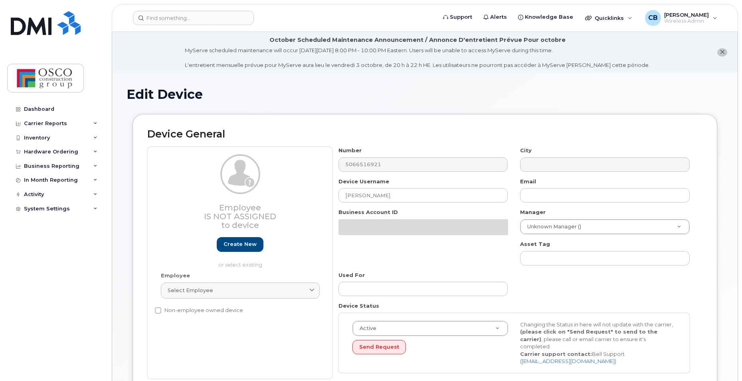
select select "3776583"
select select "3776588"
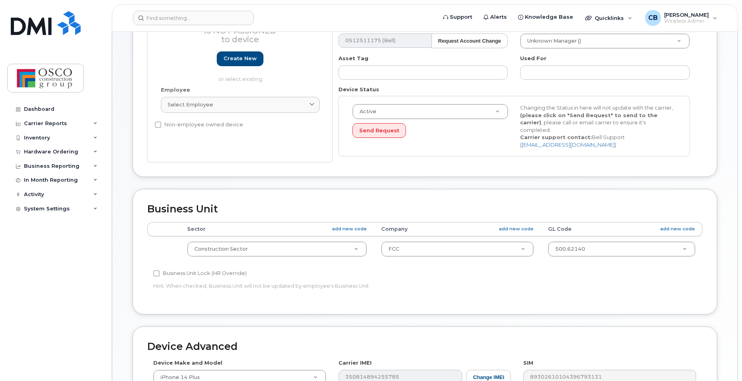
scroll to position [200, 0]
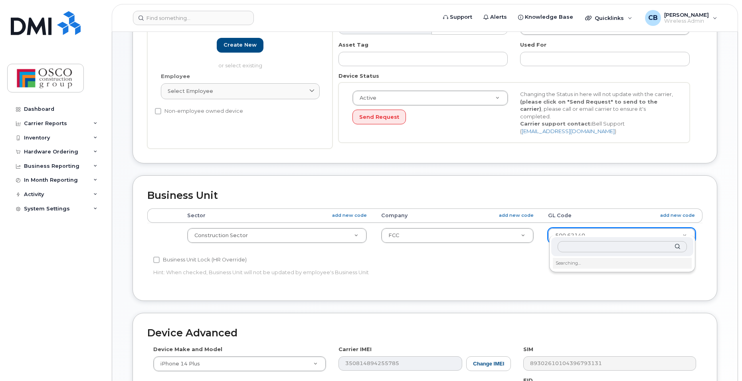
type input "4"
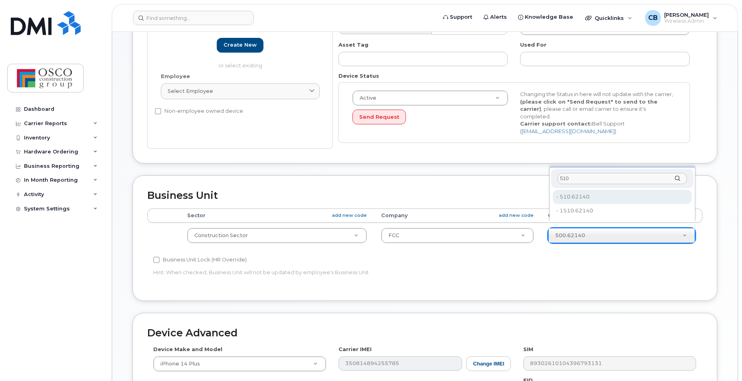
type input "510"
type input "3776692"
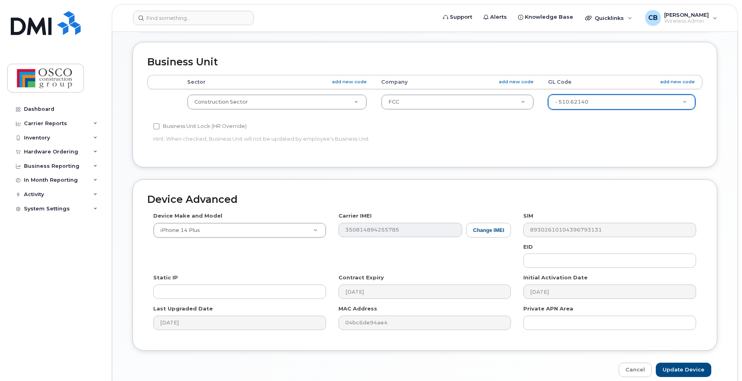
scroll to position [362, 0]
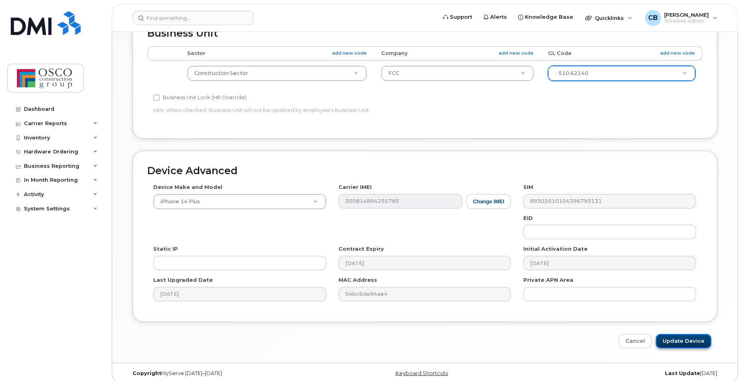
click at [685, 334] on input "Update Device" at bounding box center [683, 341] width 55 height 15
type input "Saving..."
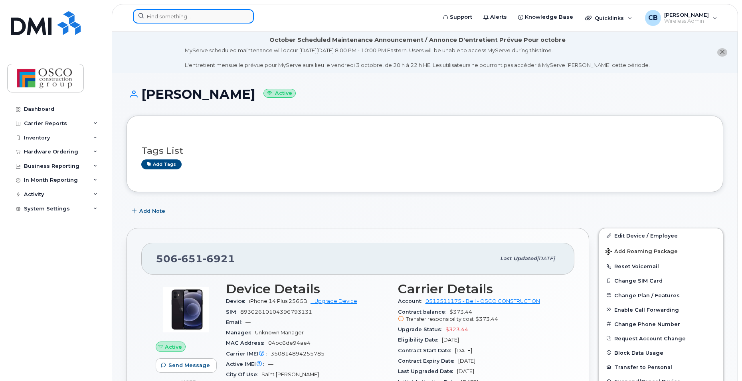
click at [173, 19] on input at bounding box center [193, 16] width 121 height 14
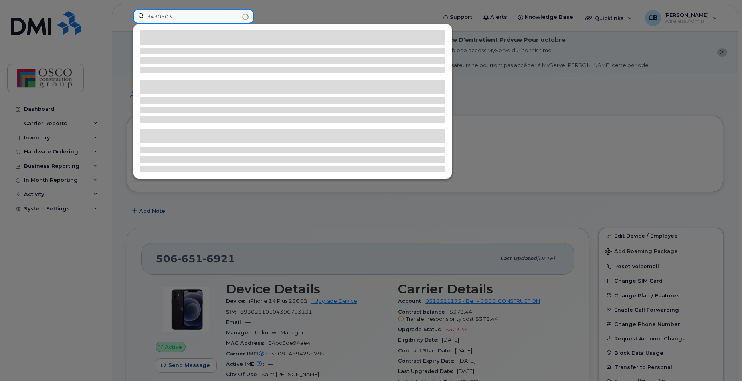
type input "3430503"
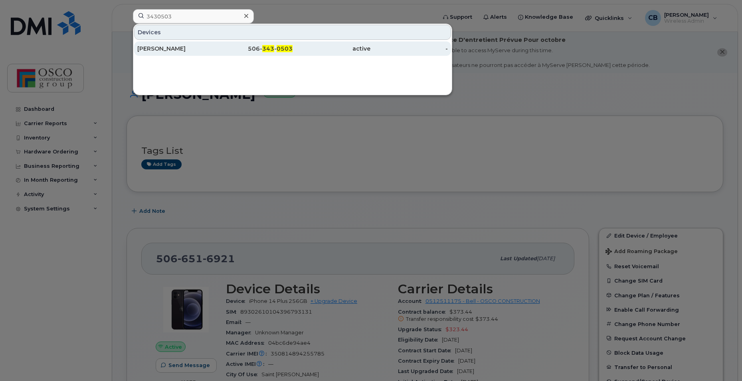
click at [284, 51] on span "0503" at bounding box center [285, 48] width 16 height 7
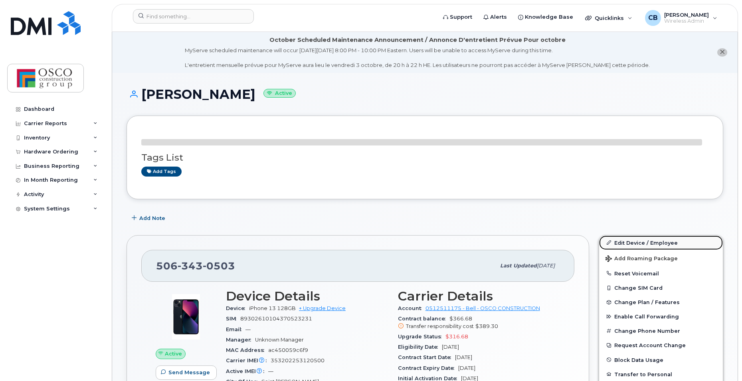
click at [627, 247] on link "Edit Device / Employee" at bounding box center [661, 243] width 124 height 14
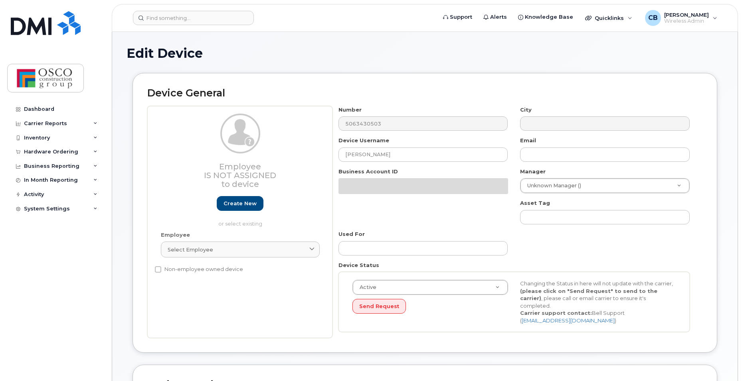
select select "3776583"
select select "3776588"
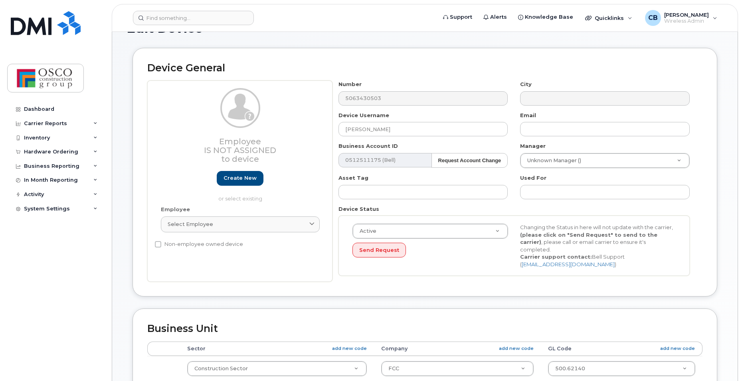
scroll to position [80, 0]
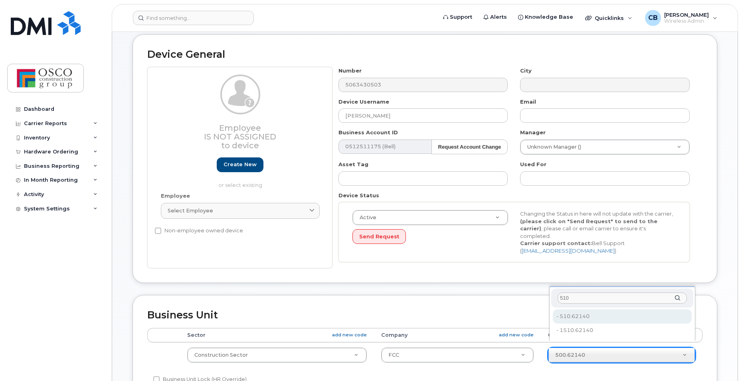
type input "510"
type input "3776692"
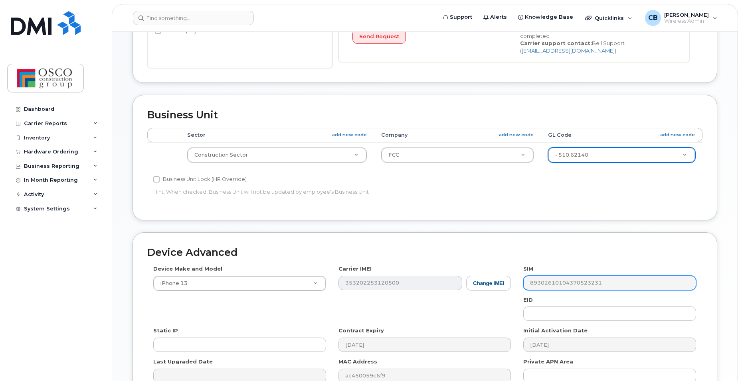
scroll to position [362, 0]
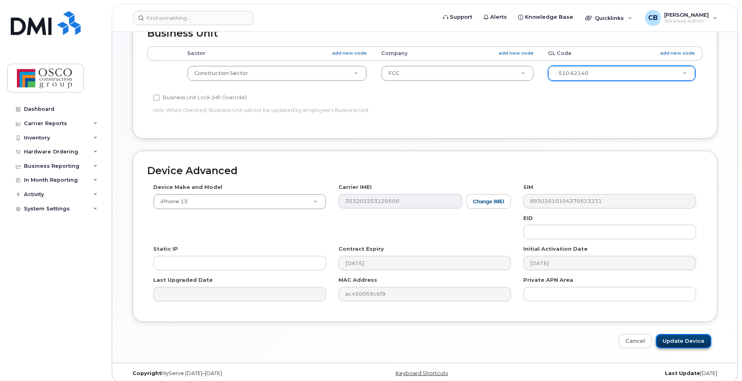
click at [677, 337] on input "Update Device" at bounding box center [683, 341] width 55 height 15
type input "Saving..."
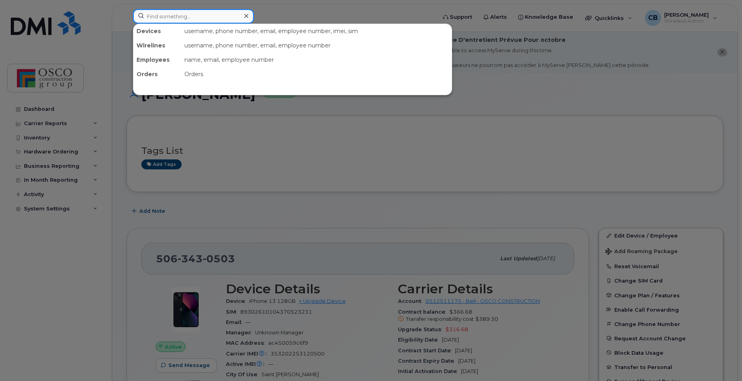
click at [166, 16] on input at bounding box center [193, 16] width 121 height 14
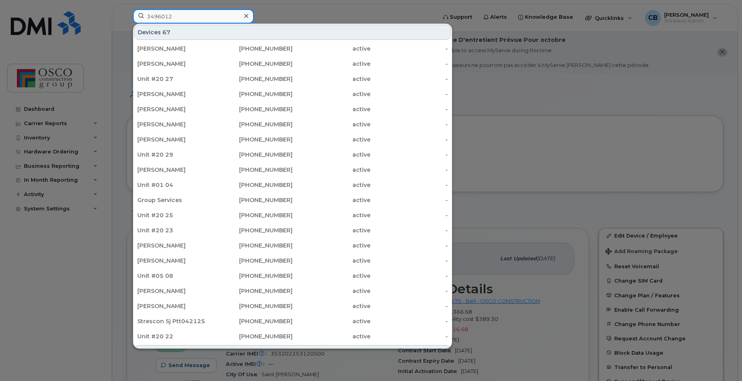
type input "3496012"
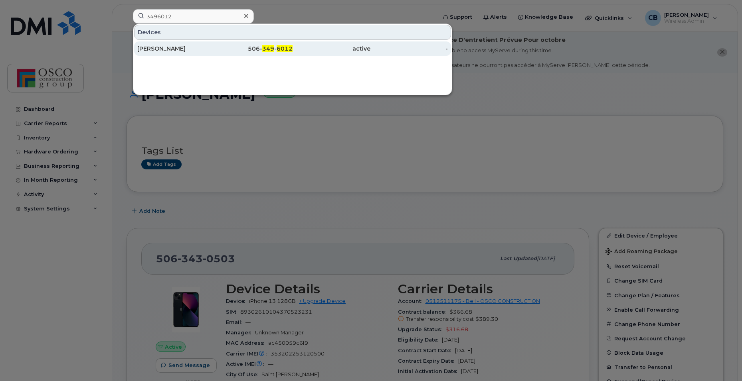
click at [275, 47] on div "506- 349 - 6012" at bounding box center [254, 49] width 78 height 8
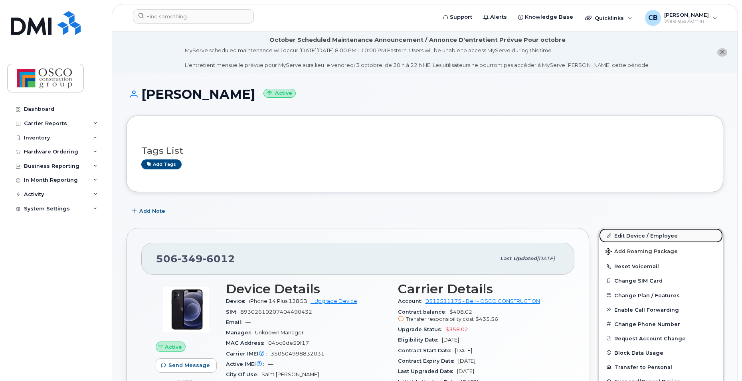
click at [622, 235] on link "Edit Device / Employee" at bounding box center [661, 236] width 124 height 14
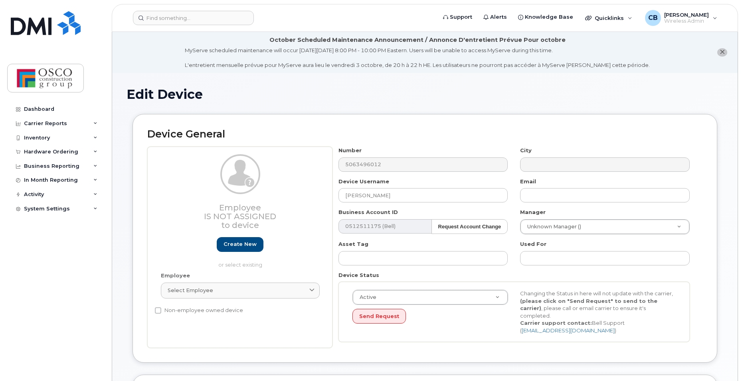
select select "3776583"
select select "3776588"
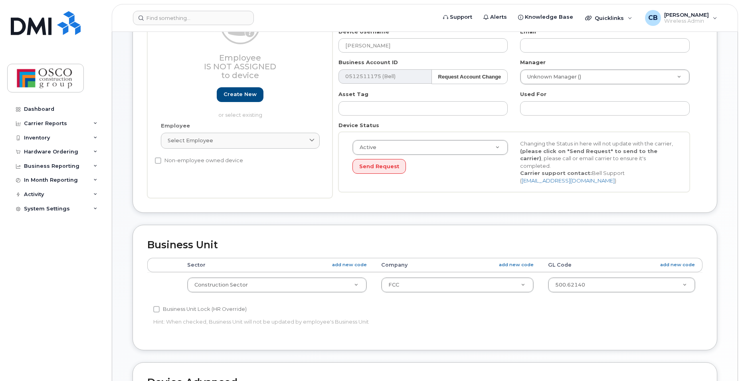
scroll to position [160, 0]
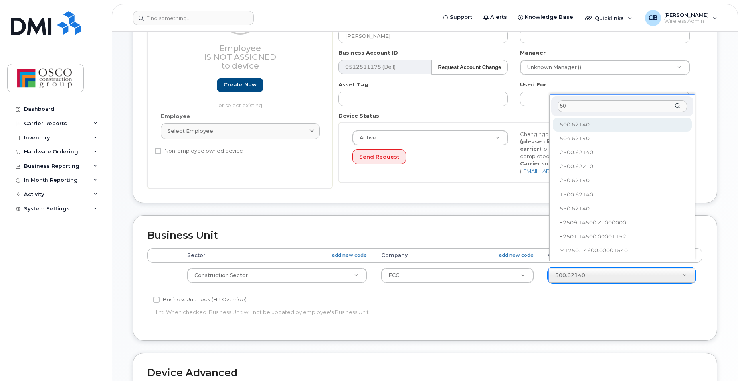
type input "503"
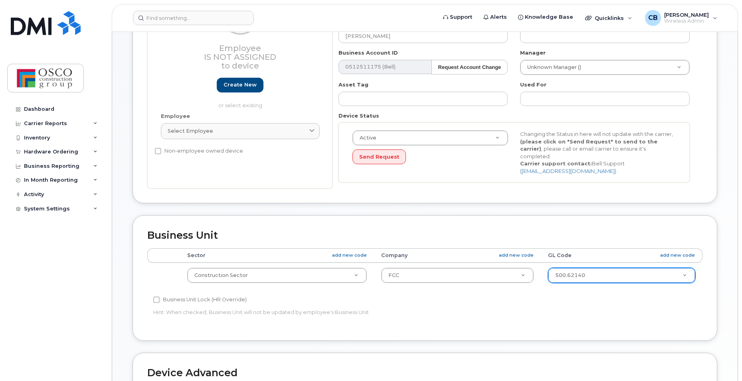
click at [678, 249] on th "GL Code add new code" at bounding box center [622, 256] width 162 height 14
click at [678, 252] on link "add new code" at bounding box center [677, 255] width 35 height 7
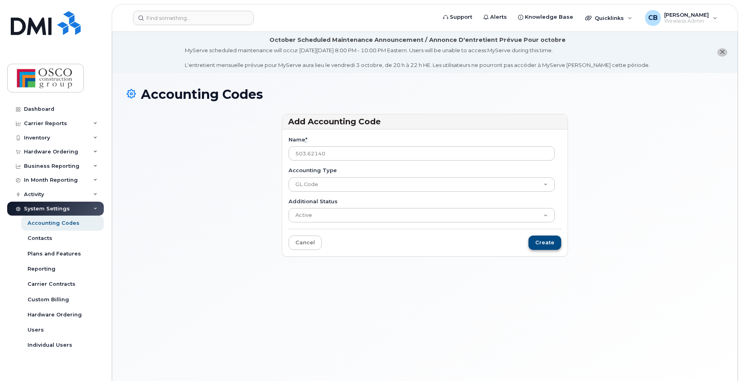
type input "503.62140"
click at [539, 246] on input "Create" at bounding box center [544, 243] width 33 height 15
type input "Saving..."
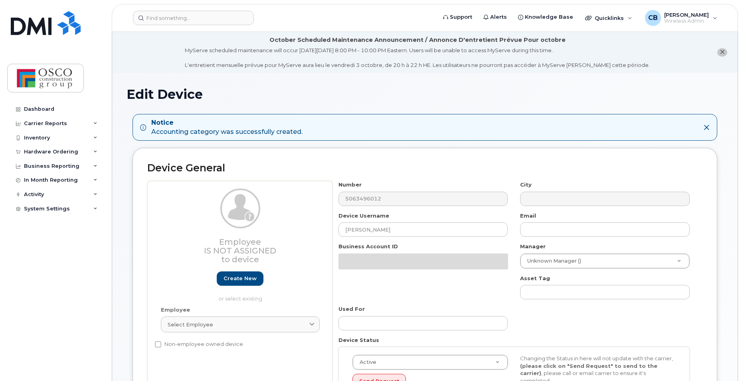
select select "3776583"
select select "3776588"
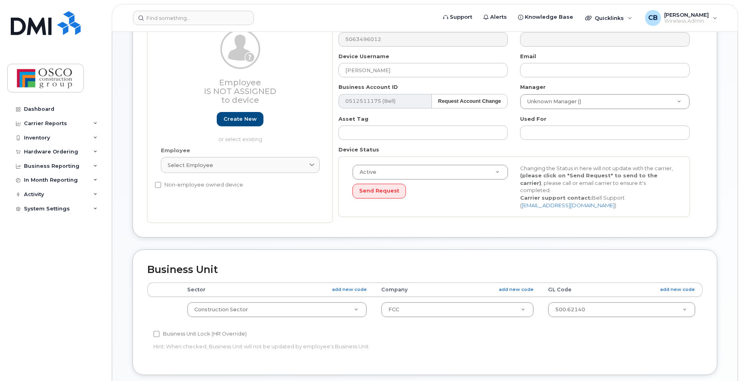
scroll to position [200, 0]
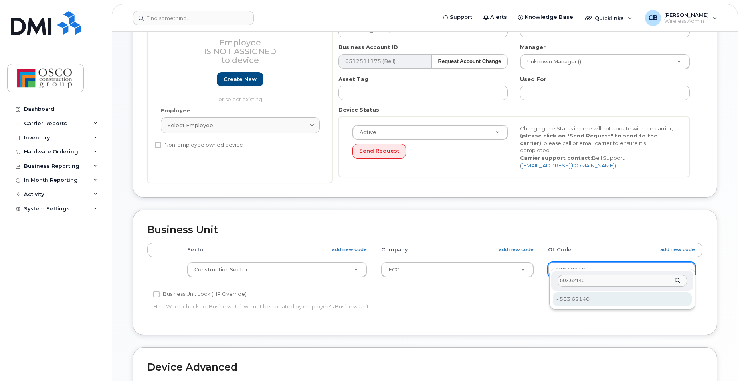
type input "503.62140"
type input "36184531"
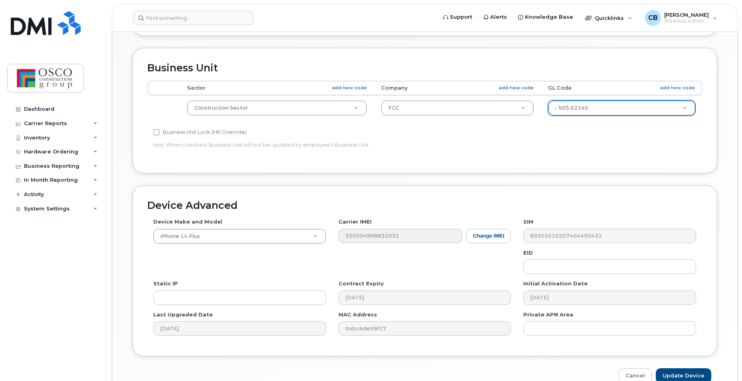
scroll to position [396, 0]
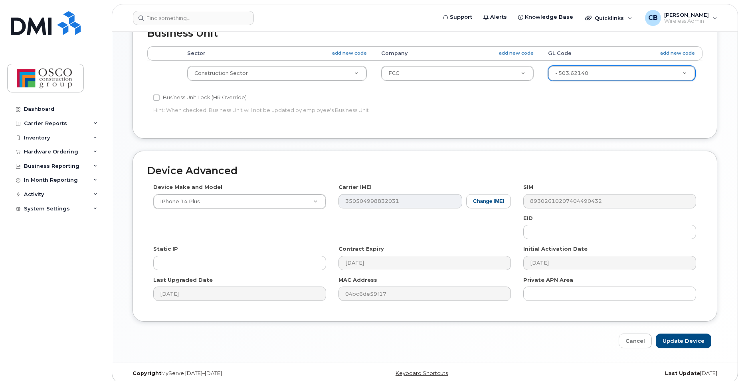
click at [675, 342] on div "Edit Device Notice Accounting category was successfully created. Device General…" at bounding box center [424, 20] width 625 height 686
click at [676, 336] on input "Update Device" at bounding box center [683, 341] width 55 height 15
type input "Saving..."
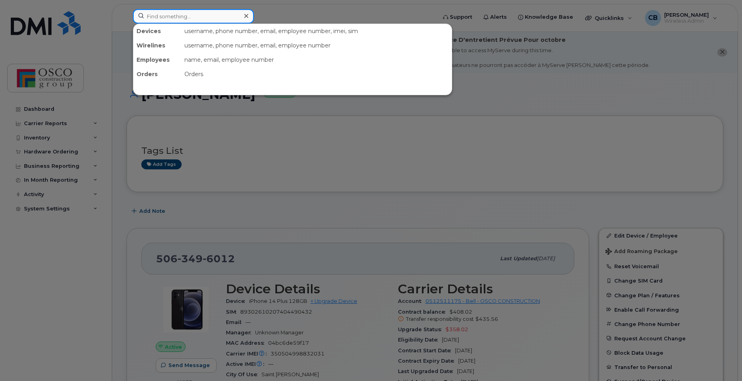
click at [149, 19] on input at bounding box center [193, 16] width 121 height 14
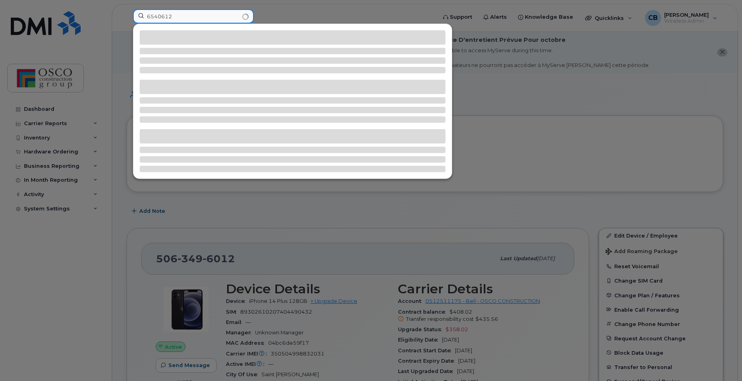
type input "6540612"
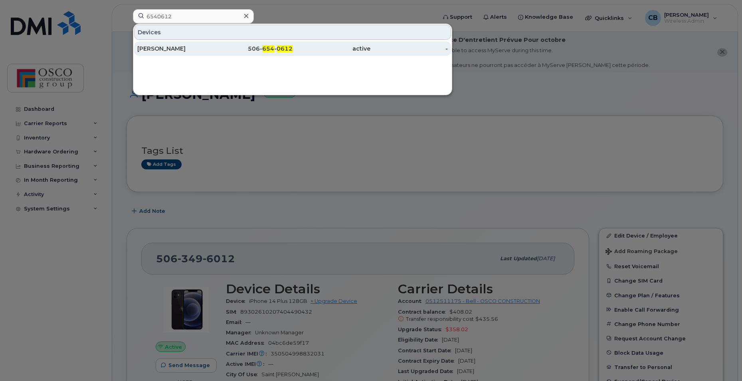
click at [271, 51] on span "654" at bounding box center [268, 48] width 12 height 7
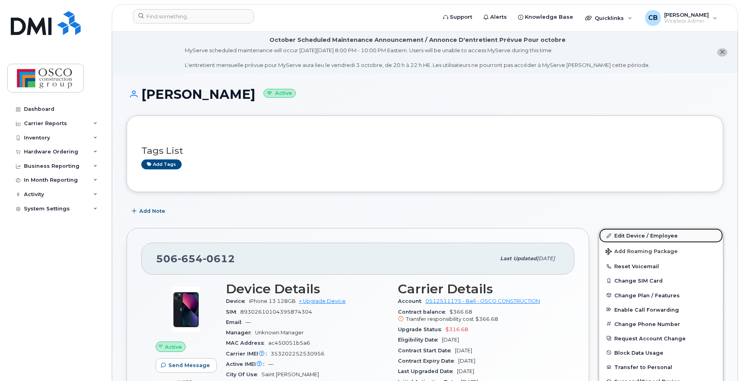
click at [639, 233] on link "Edit Device / Employee" at bounding box center [661, 236] width 124 height 14
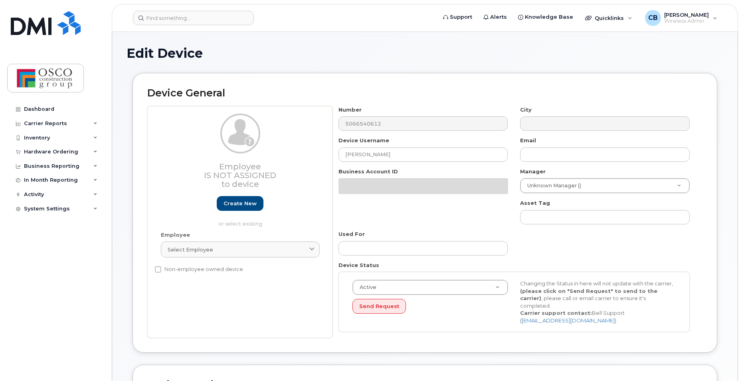
select select "3776583"
select select "3776588"
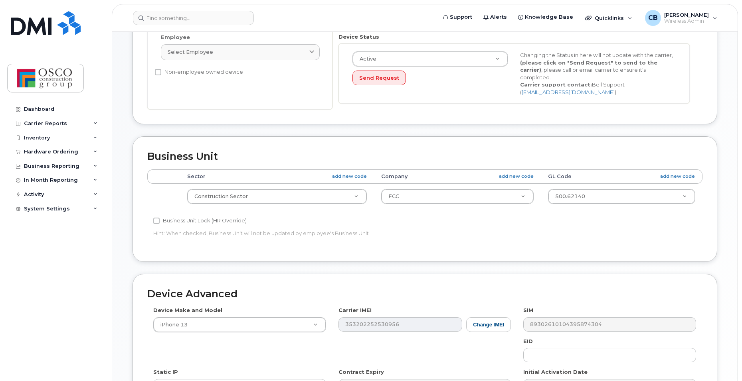
scroll to position [239, 0]
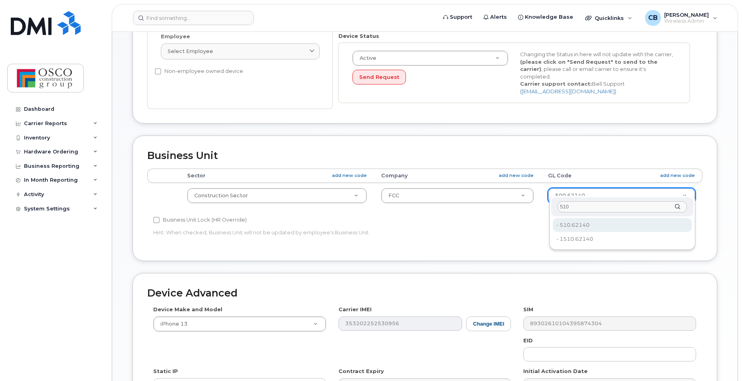
type input "510"
type input "3776692"
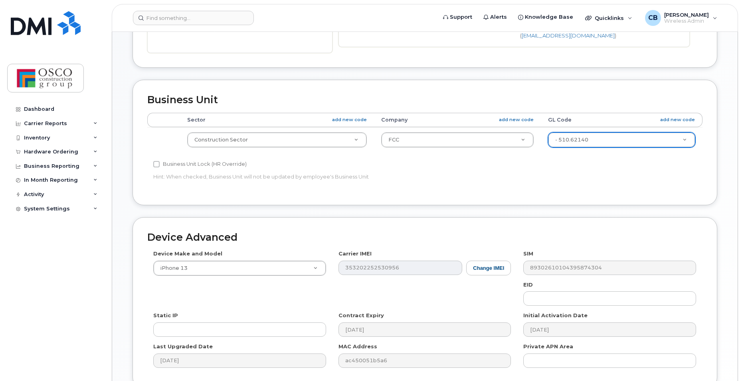
scroll to position [362, 0]
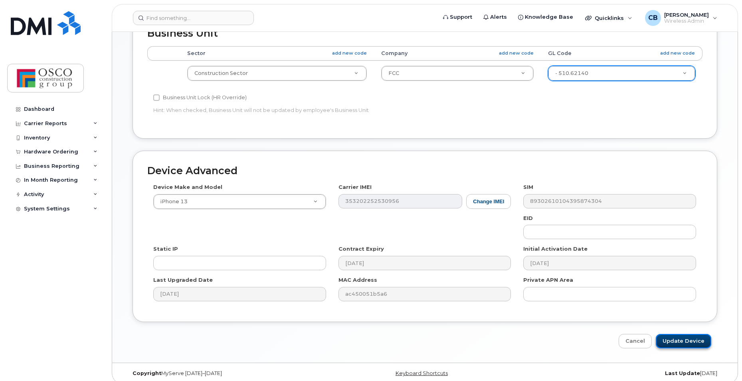
click at [670, 334] on input "Update Device" at bounding box center [683, 341] width 55 height 15
type input "Saving..."
